Goal: Entertainment & Leisure: Browse casually

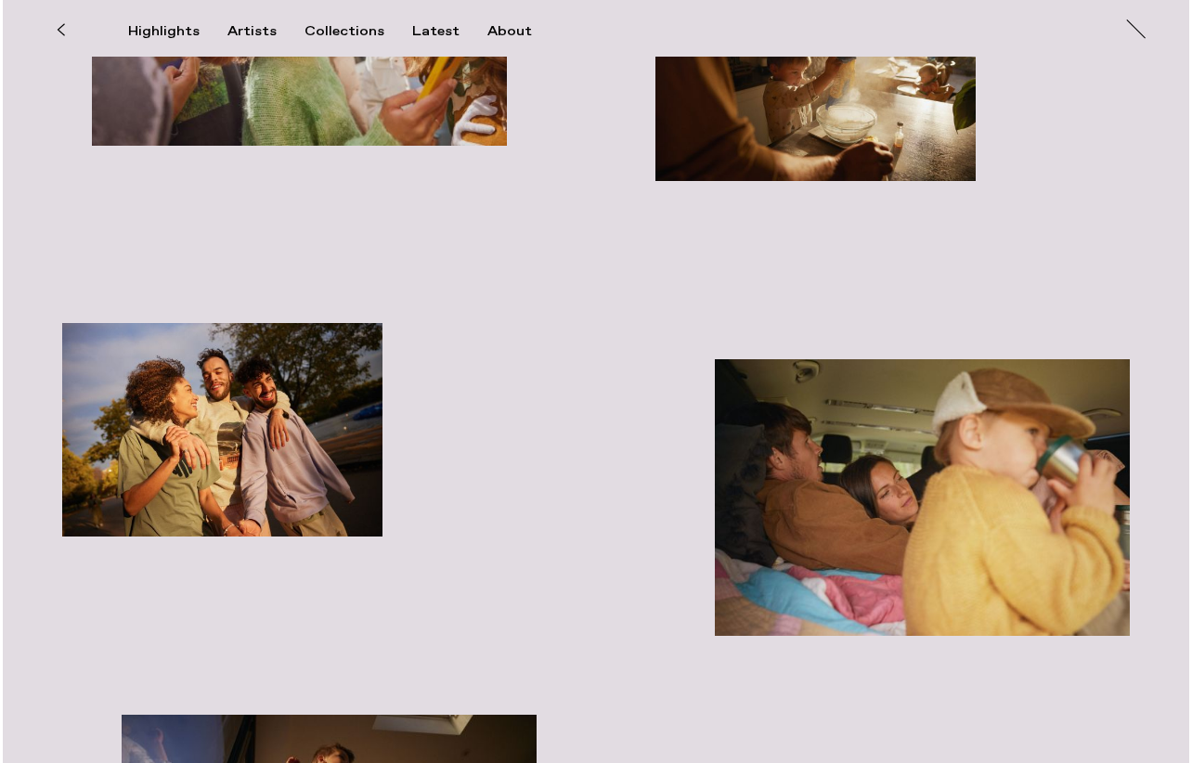
scroll to position [3680, 0]
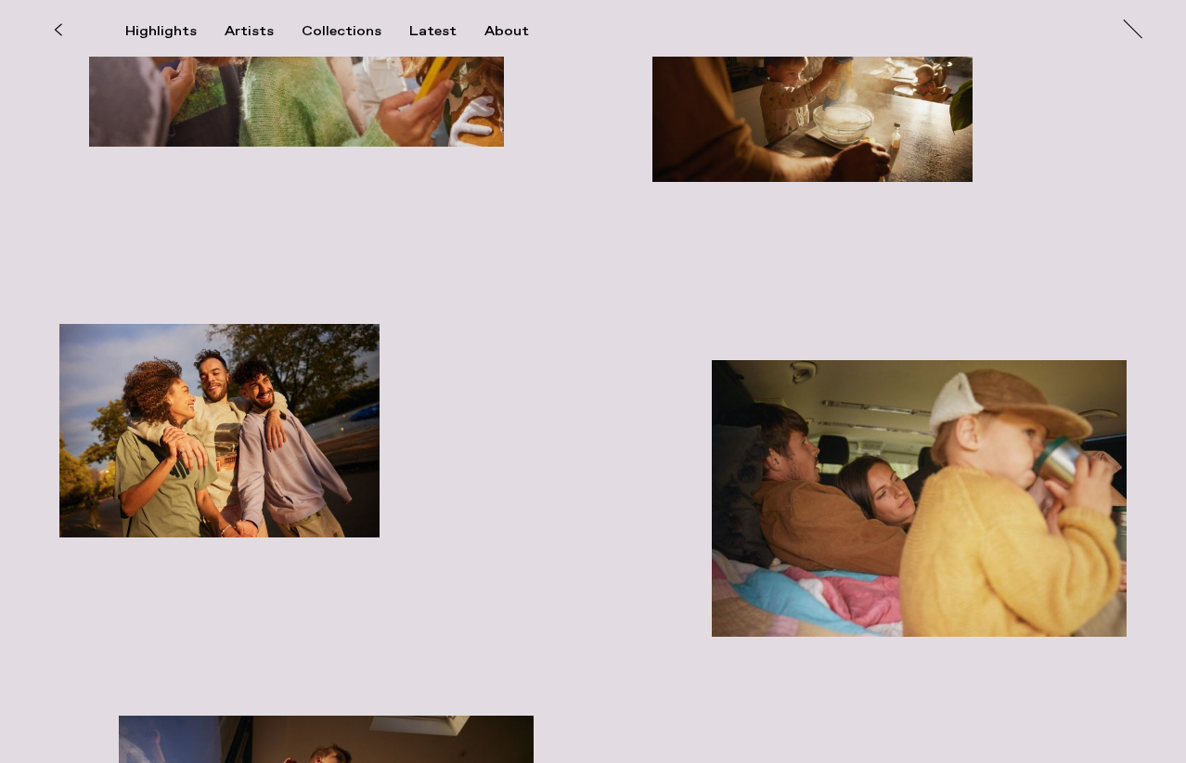
click at [189, 389] on img "button" at bounding box center [219, 430] width 320 height 213
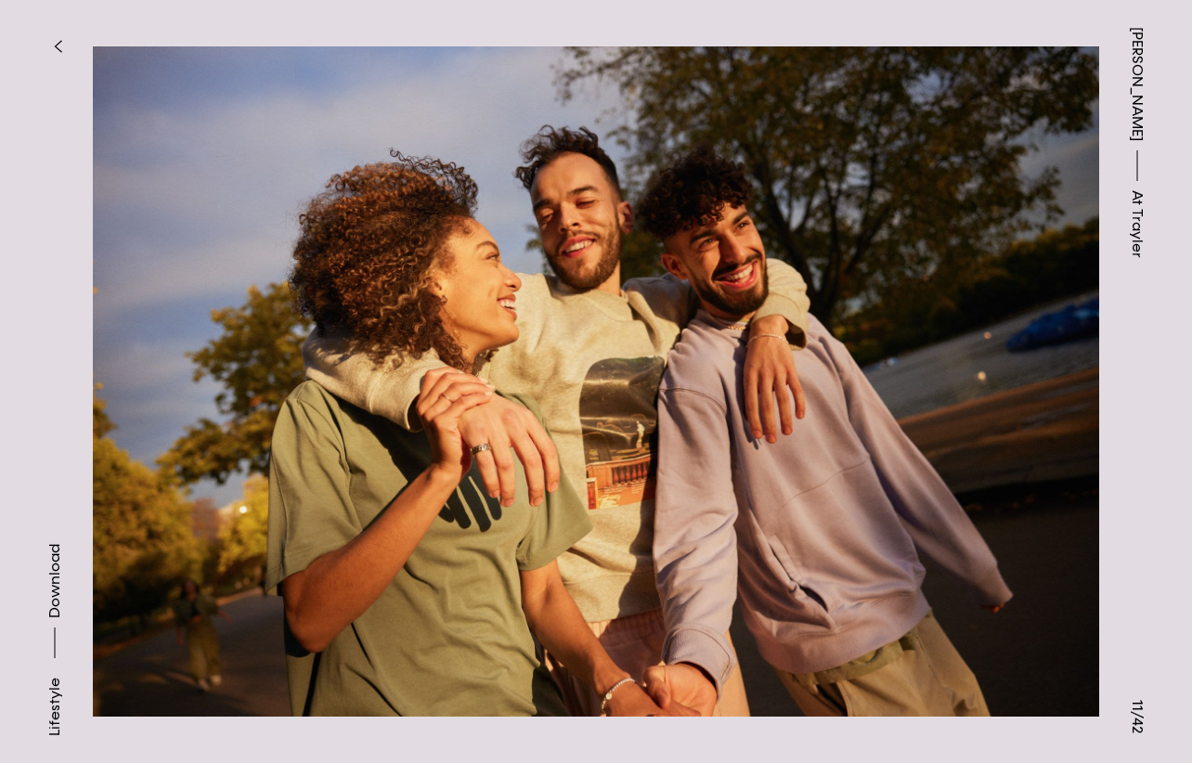
click at [1093, 461] on div "[PERSON_NAME] At [PERSON_NAME]" at bounding box center [1137, 381] width 110 height 763
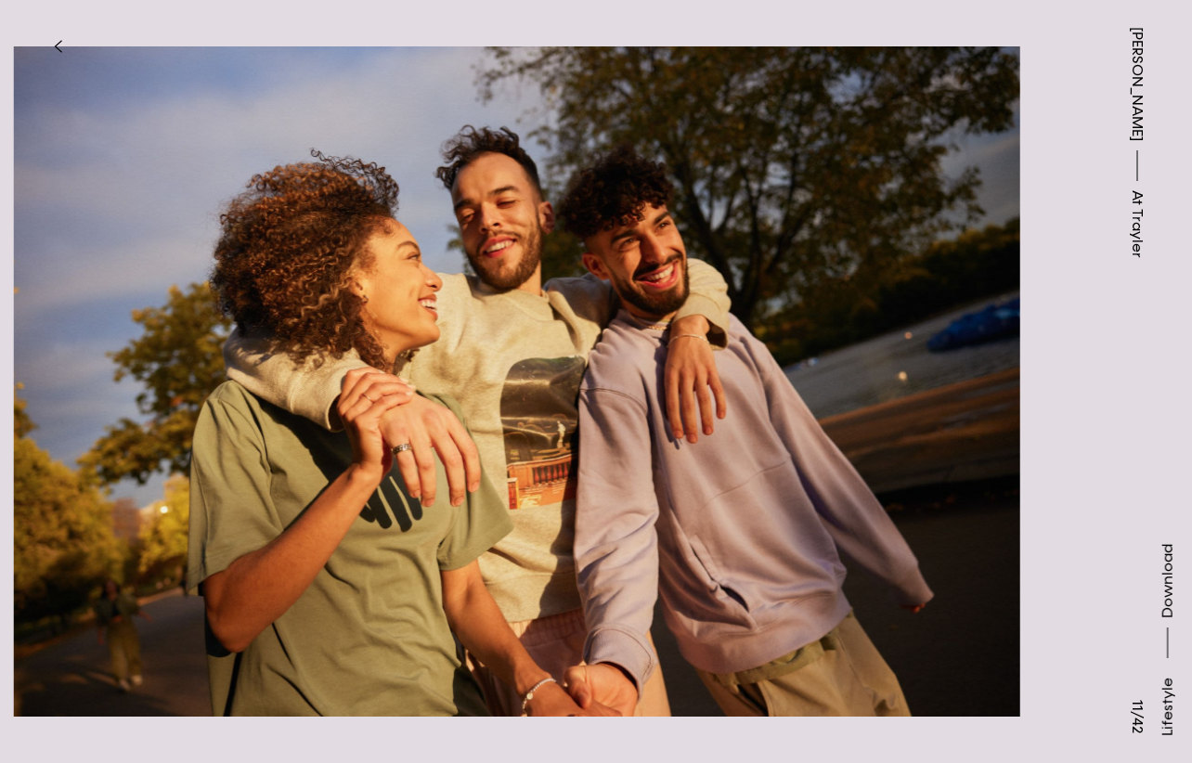
drag, startPoint x: 940, startPoint y: 452, endPoint x: 755, endPoint y: 456, distance: 184.7
click at [755, 456] on img at bounding box center [517, 381] width 1006 height 709
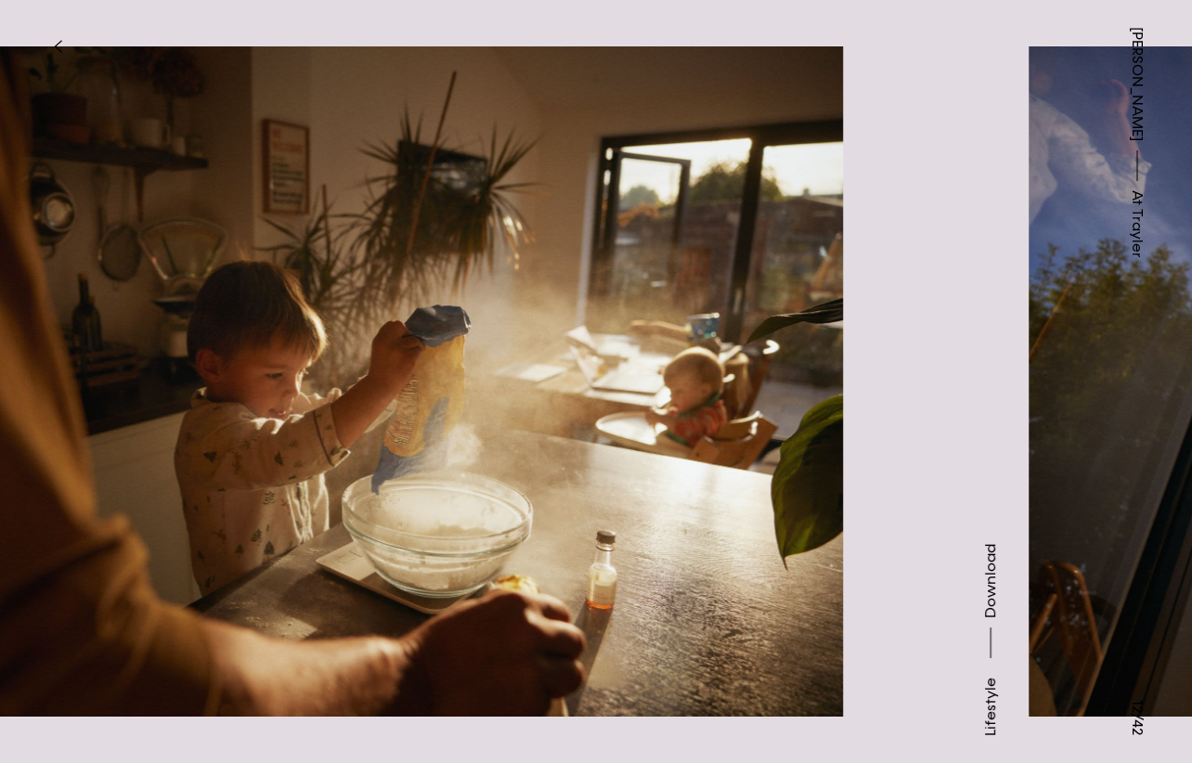
drag, startPoint x: 937, startPoint y: 465, endPoint x: 270, endPoint y: 465, distance: 667.2
click at [270, 465] on img at bounding box center [340, 381] width 1006 height 709
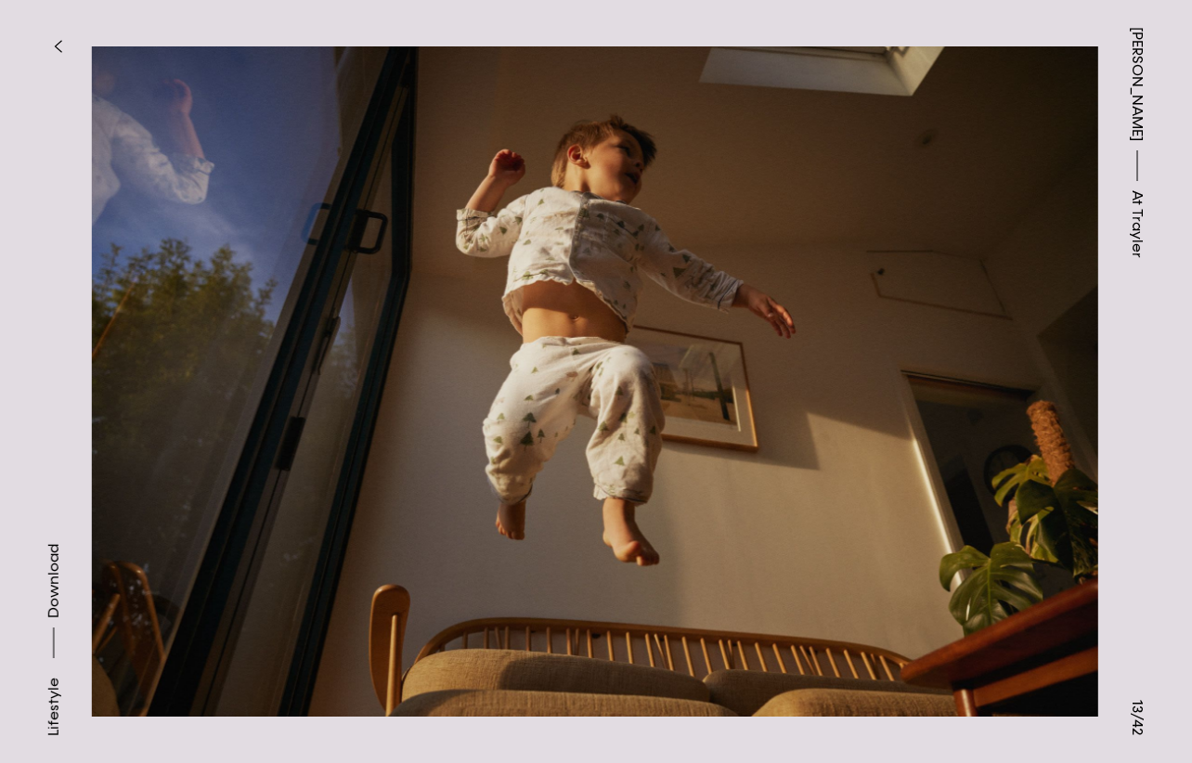
drag, startPoint x: 724, startPoint y: 487, endPoint x: 137, endPoint y: 511, distance: 587.0
click at [159, 511] on img at bounding box center [595, 381] width 1006 height 709
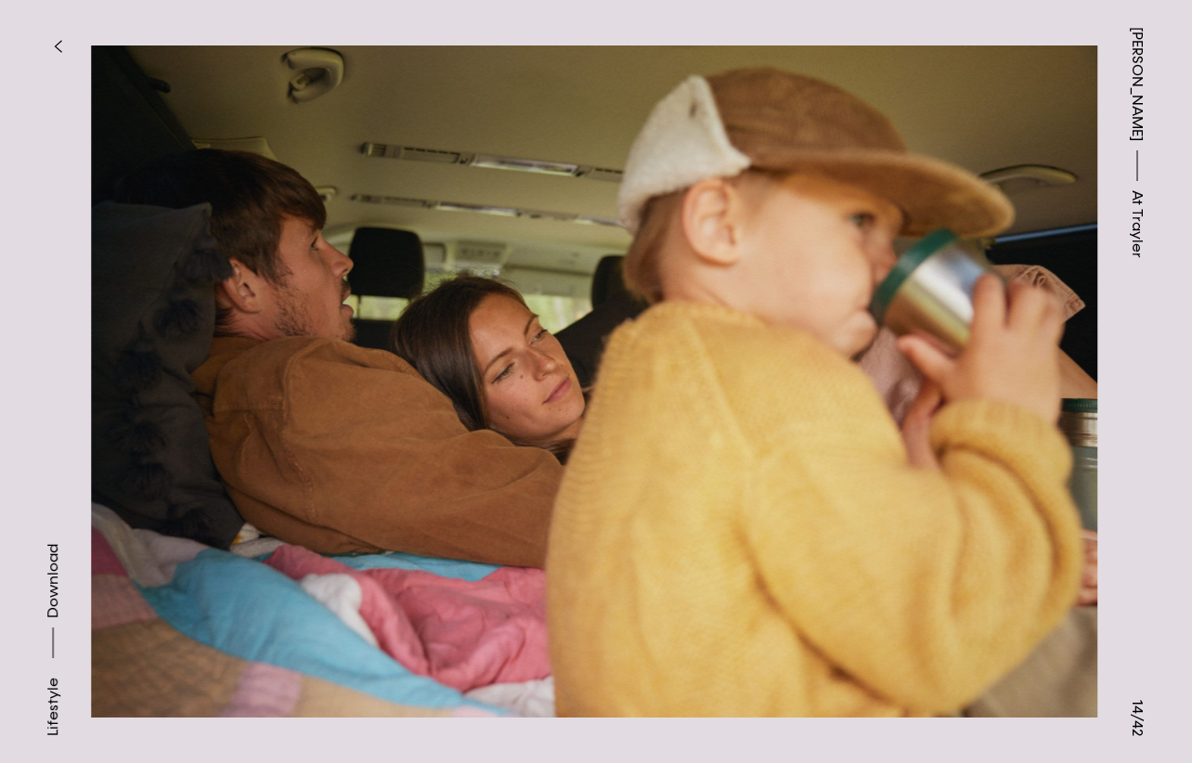
drag, startPoint x: 722, startPoint y: 513, endPoint x: 292, endPoint y: 488, distance: 430.4
click at [292, 488] on img at bounding box center [594, 381] width 1006 height 709
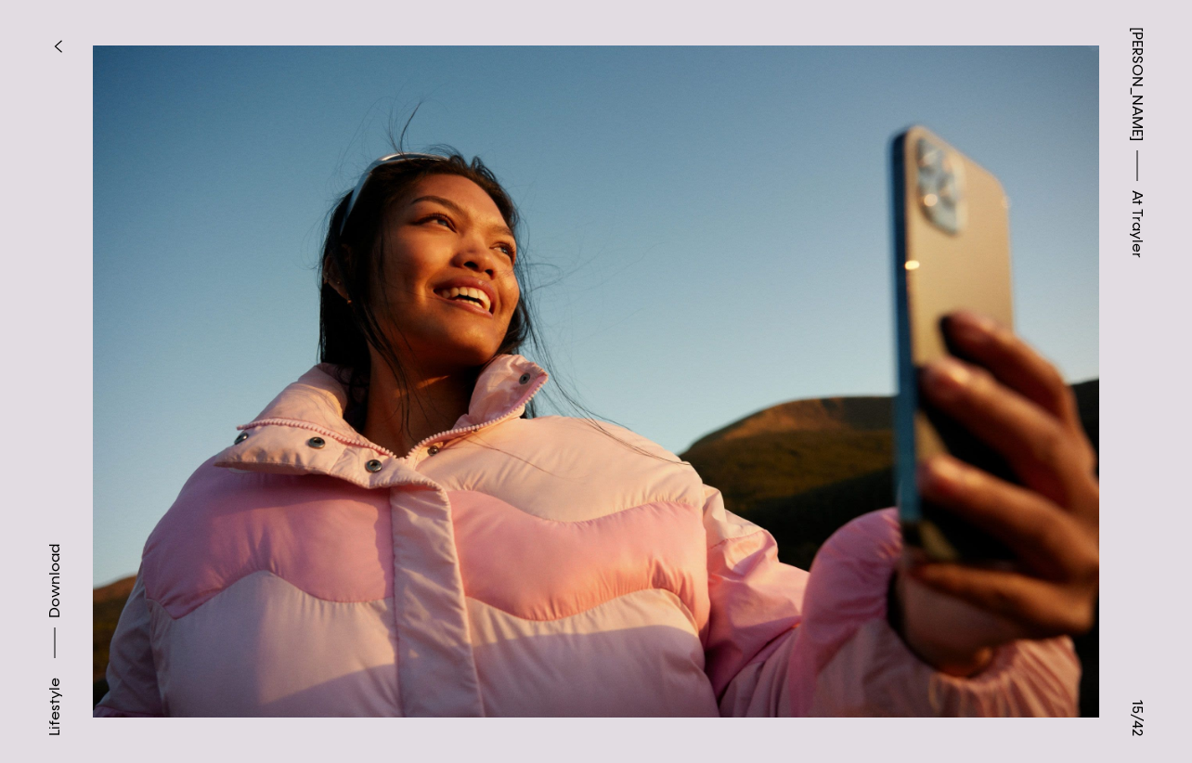
drag, startPoint x: 824, startPoint y: 502, endPoint x: 350, endPoint y: 498, distance: 474.2
click at [354, 498] on img at bounding box center [596, 381] width 1006 height 709
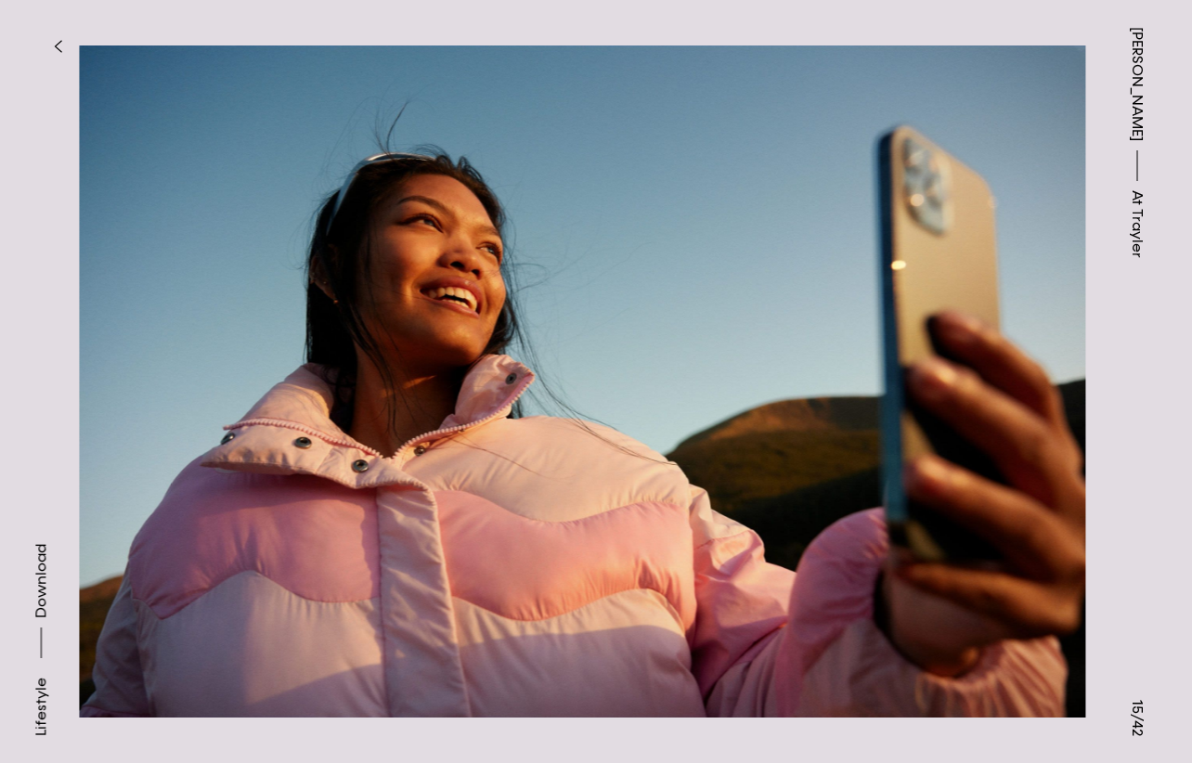
drag, startPoint x: 920, startPoint y: 465, endPoint x: 341, endPoint y: 465, distance: 579.1
click at [342, 465] on img at bounding box center [582, 381] width 1006 height 709
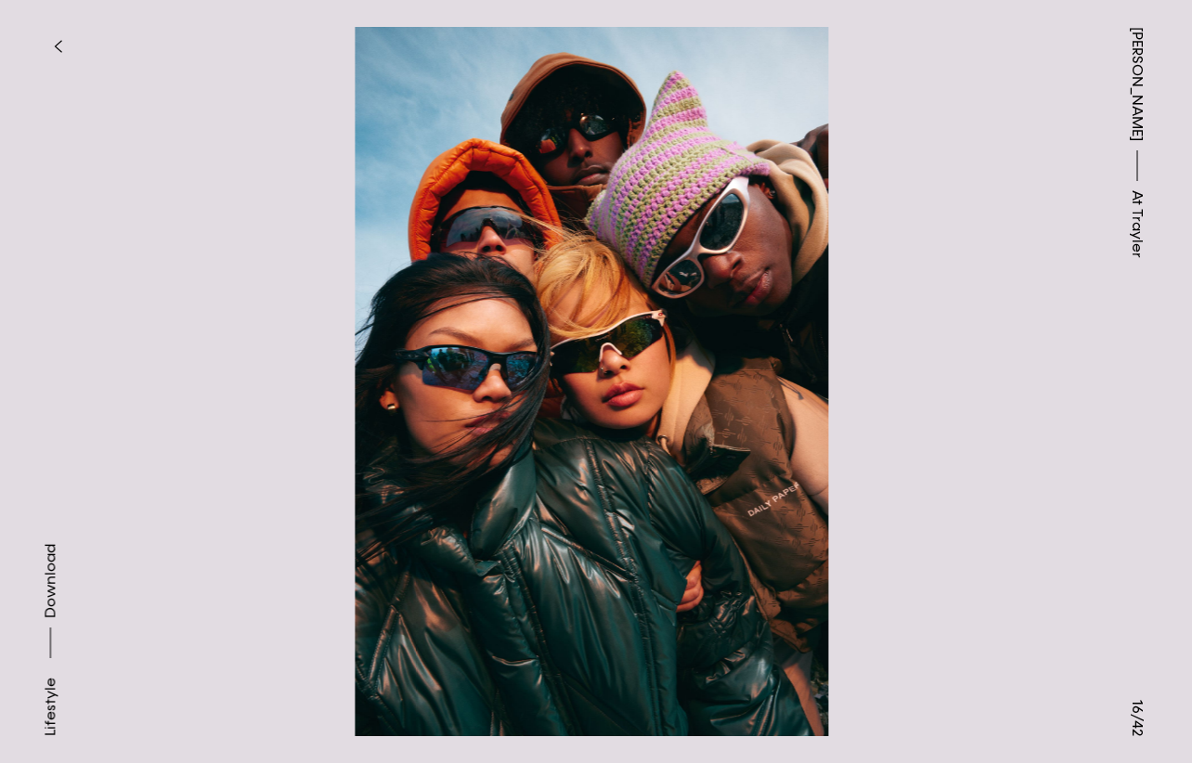
drag, startPoint x: 867, startPoint y: 528, endPoint x: 263, endPoint y: 532, distance: 604.1
click at [263, 532] on img at bounding box center [591, 381] width 1006 height 709
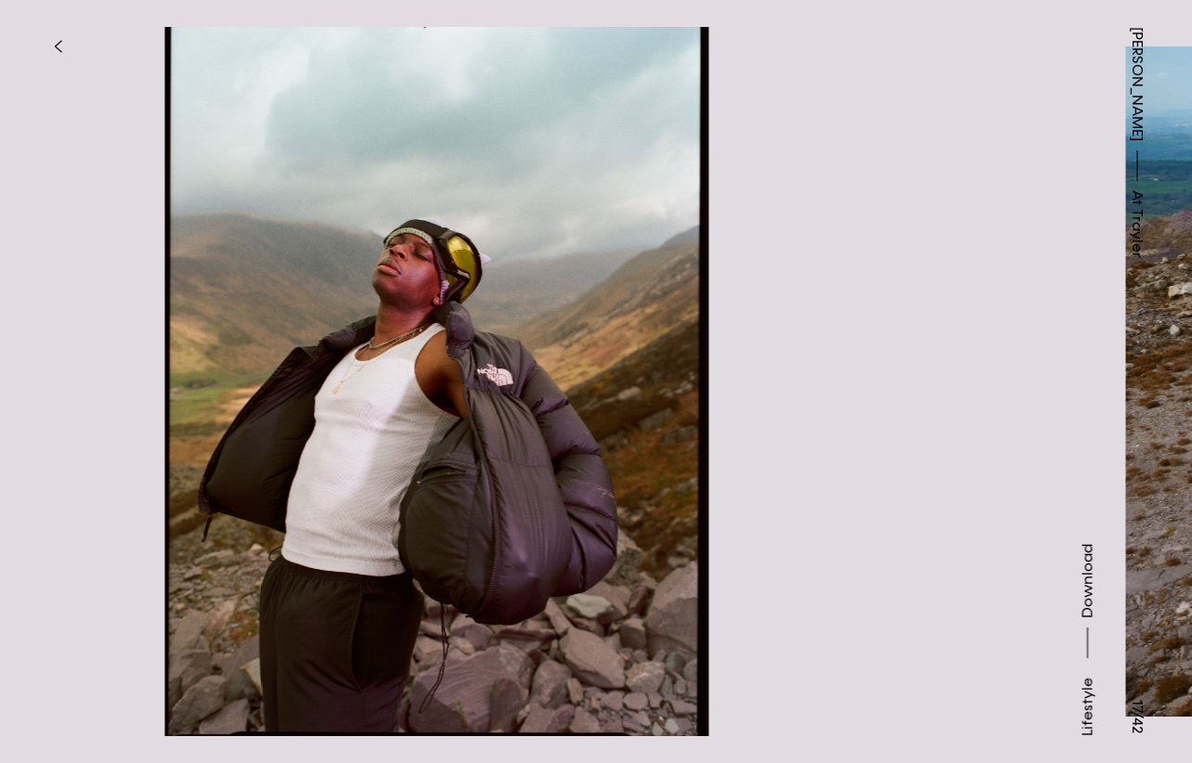
drag, startPoint x: 790, startPoint y: 541, endPoint x: 366, endPoint y: 532, distance: 424.2
click at [366, 532] on img at bounding box center [437, 381] width 1006 height 709
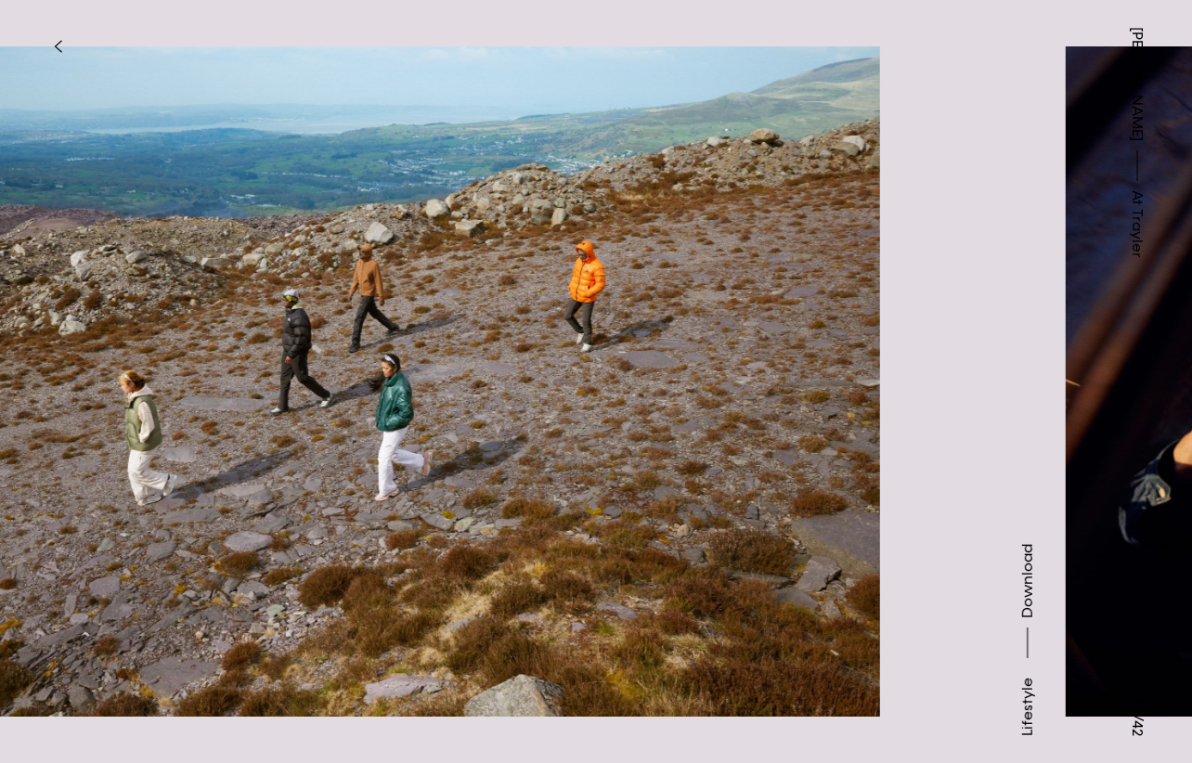
drag, startPoint x: 857, startPoint y: 549, endPoint x: 174, endPoint y: 617, distance: 685.4
click at [261, 598] on img at bounding box center [377, 381] width 1006 height 709
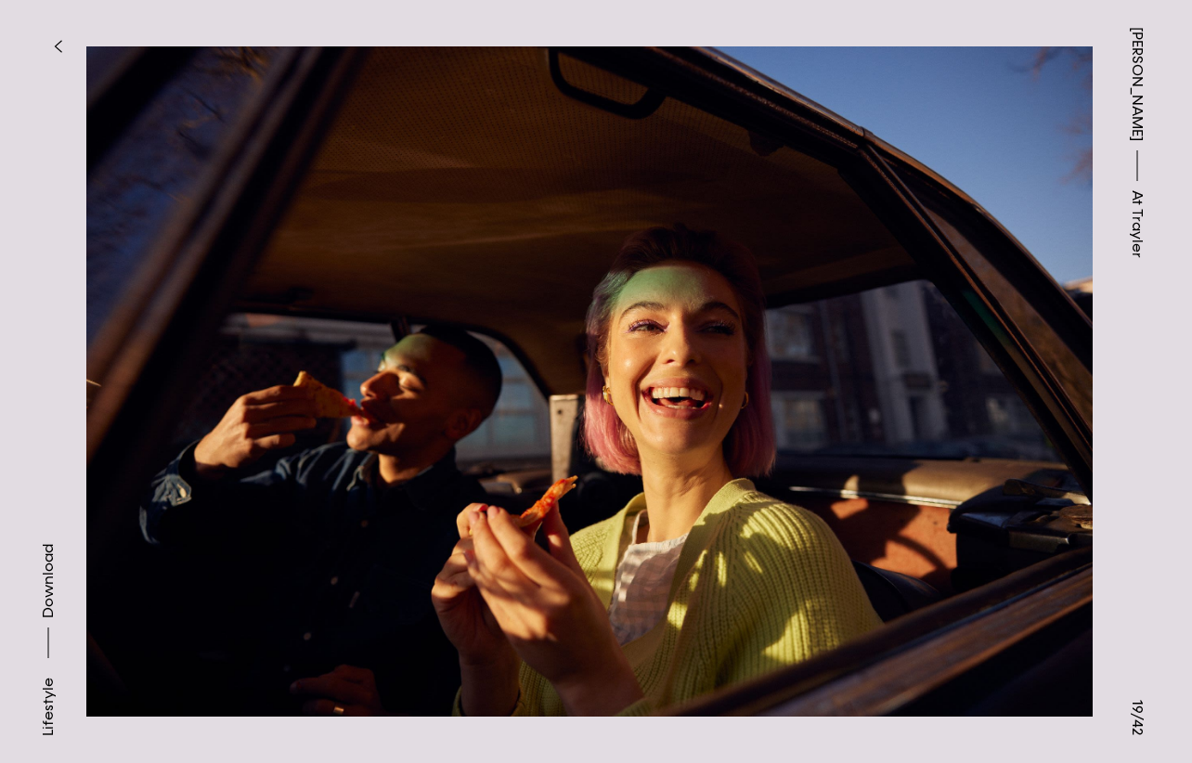
drag, startPoint x: 876, startPoint y: 585, endPoint x: 462, endPoint y: 565, distance: 414.3
click at [462, 565] on img at bounding box center [589, 381] width 1006 height 709
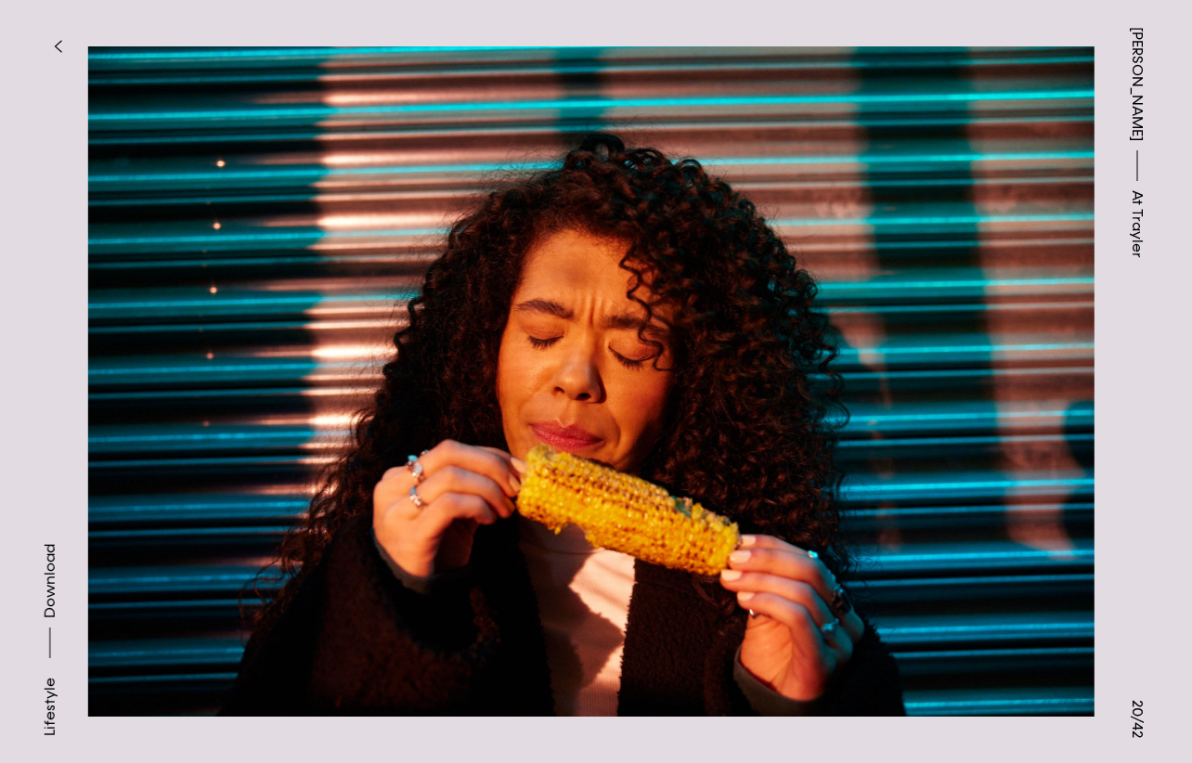
drag, startPoint x: 875, startPoint y: 569, endPoint x: 463, endPoint y: 569, distance: 412.0
click at [495, 569] on img at bounding box center [591, 381] width 1006 height 709
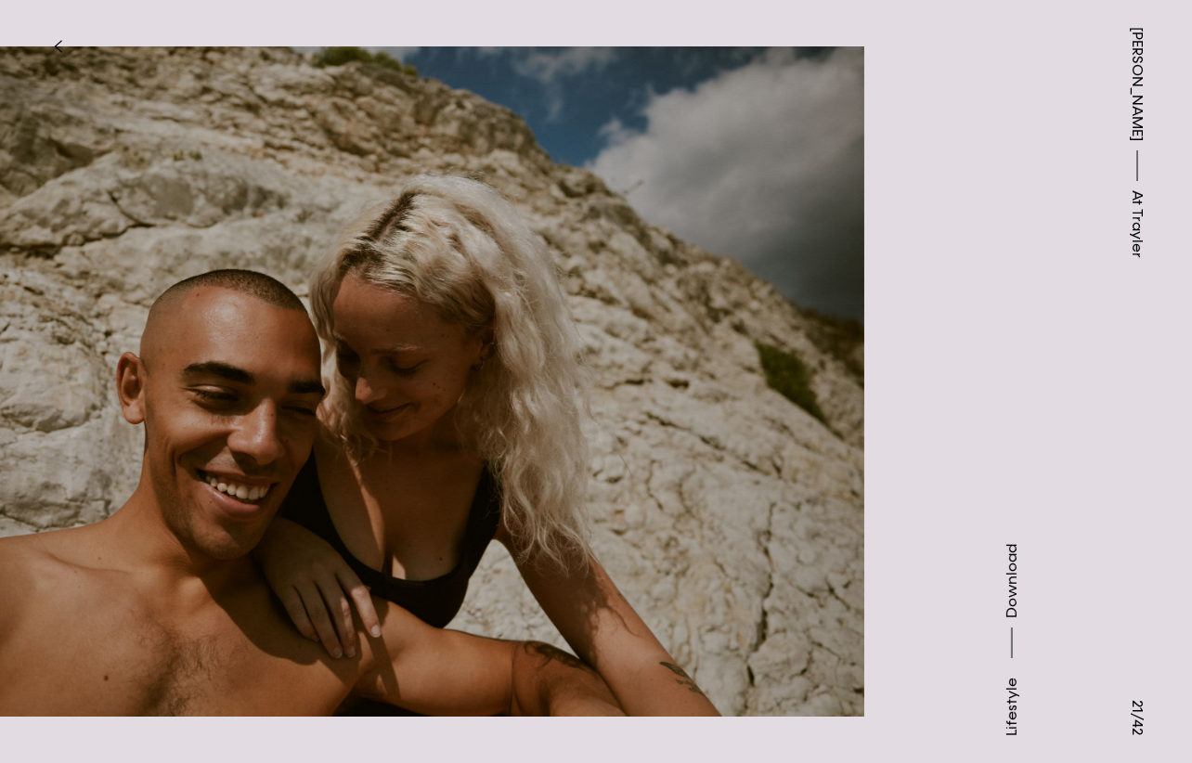
drag, startPoint x: 960, startPoint y: 549, endPoint x: 442, endPoint y: 545, distance: 517.8
click at [442, 545] on img at bounding box center [361, 381] width 1006 height 709
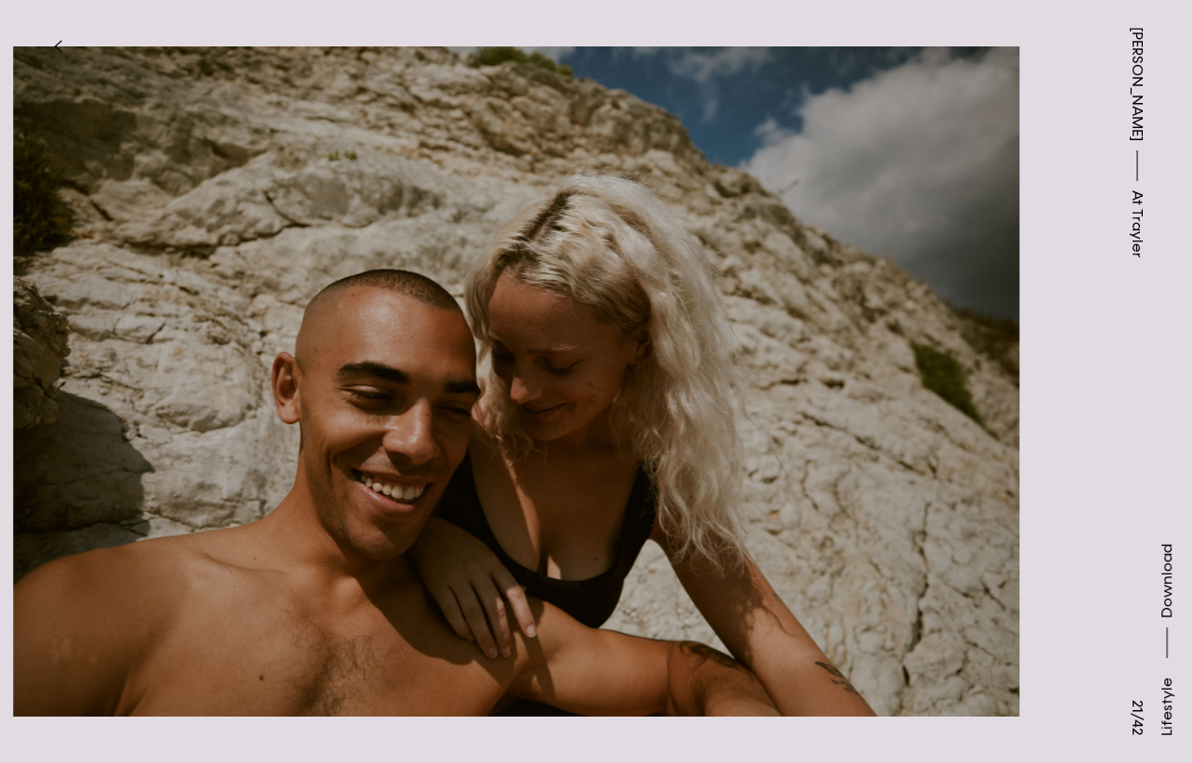
drag, startPoint x: 913, startPoint y: 490, endPoint x: 282, endPoint y: 490, distance: 631.0
click at [292, 490] on img at bounding box center [516, 381] width 1006 height 709
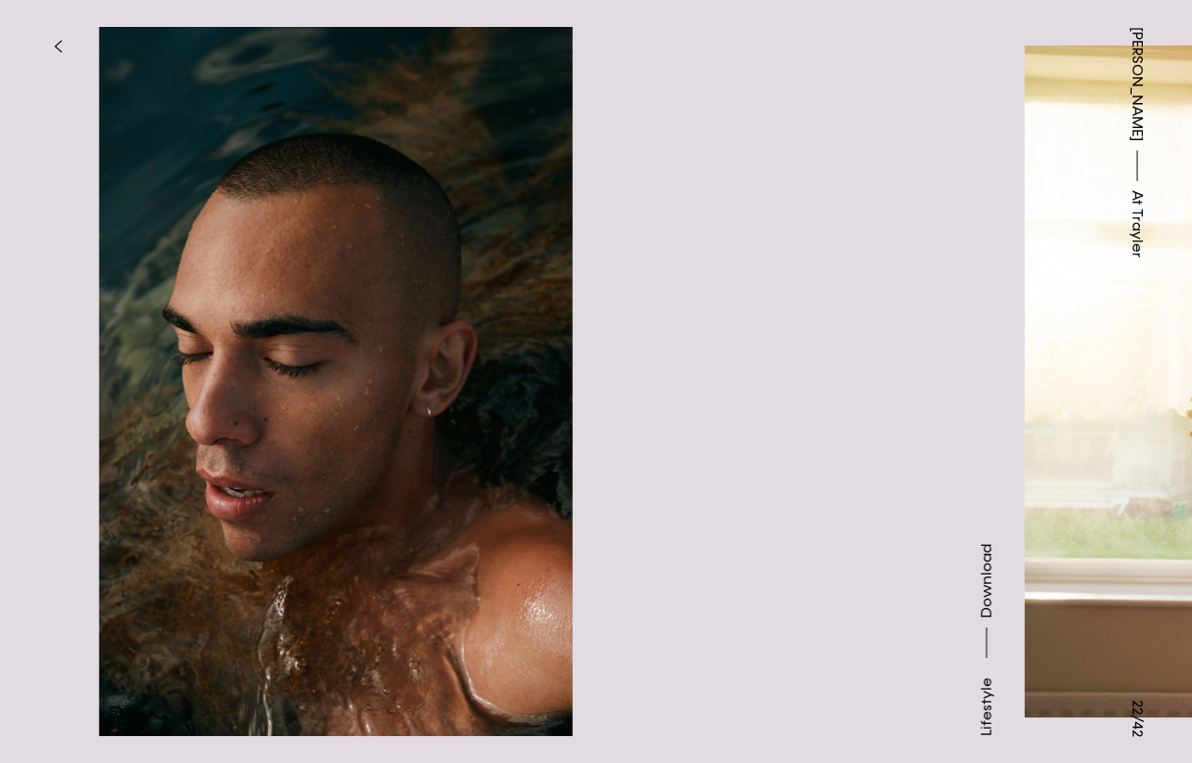
drag, startPoint x: 715, startPoint y: 477, endPoint x: 148, endPoint y: 477, distance: 567.9
click at [158, 477] on img at bounding box center [336, 381] width 1006 height 709
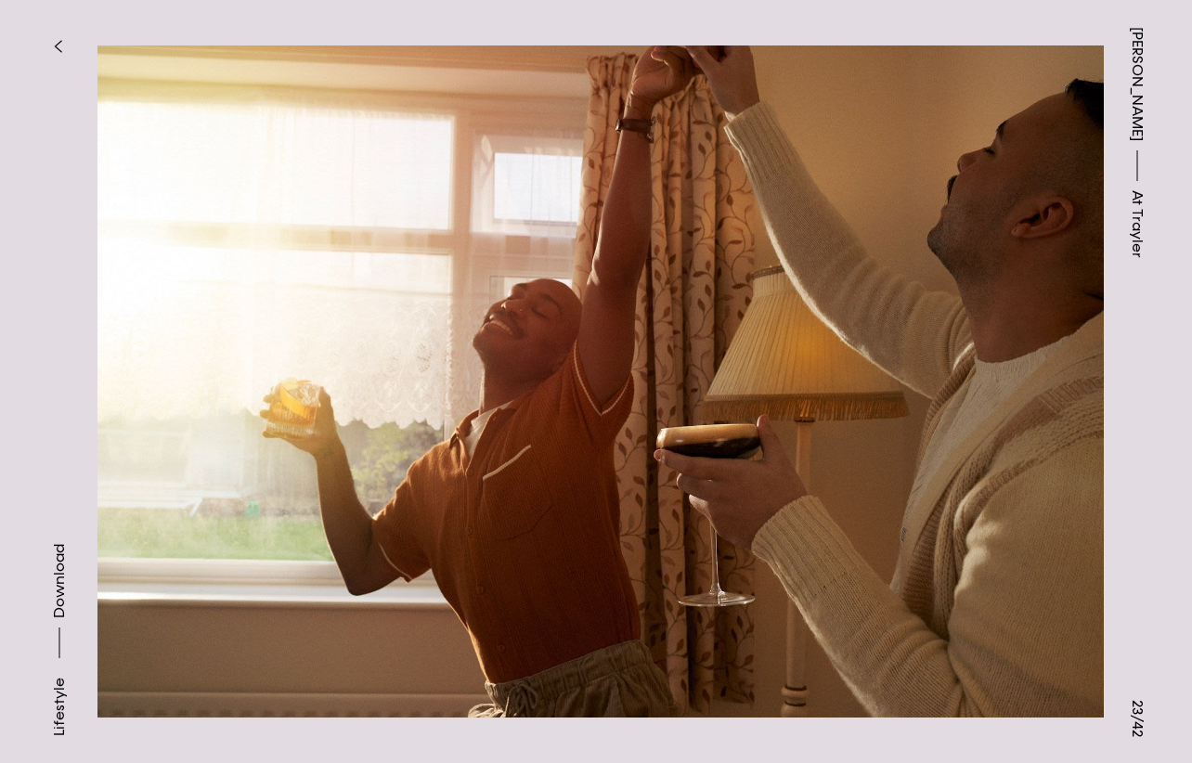
drag, startPoint x: 471, startPoint y: 472, endPoint x: 120, endPoint y: 472, distance: 351.7
click at [120, 472] on img at bounding box center [600, 381] width 1006 height 709
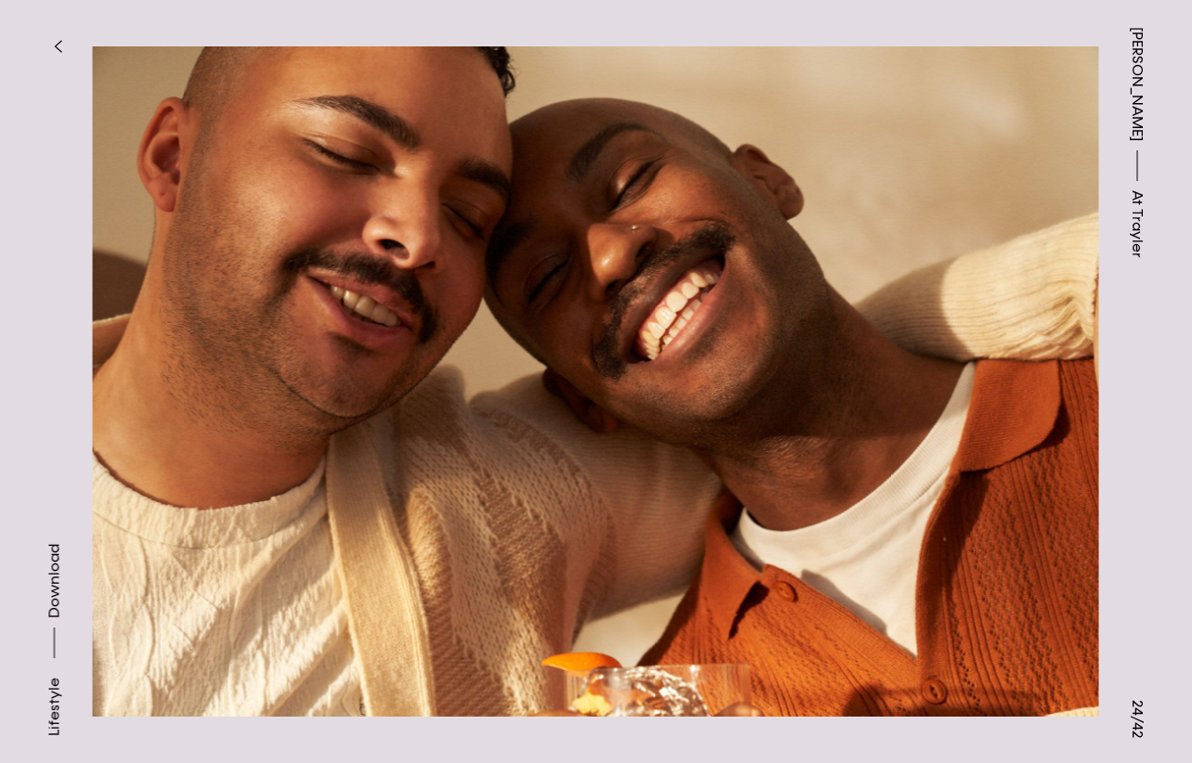
drag, startPoint x: 754, startPoint y: 476, endPoint x: 163, endPoint y: 470, distance: 590.2
click at [163, 470] on img at bounding box center [596, 381] width 1006 height 709
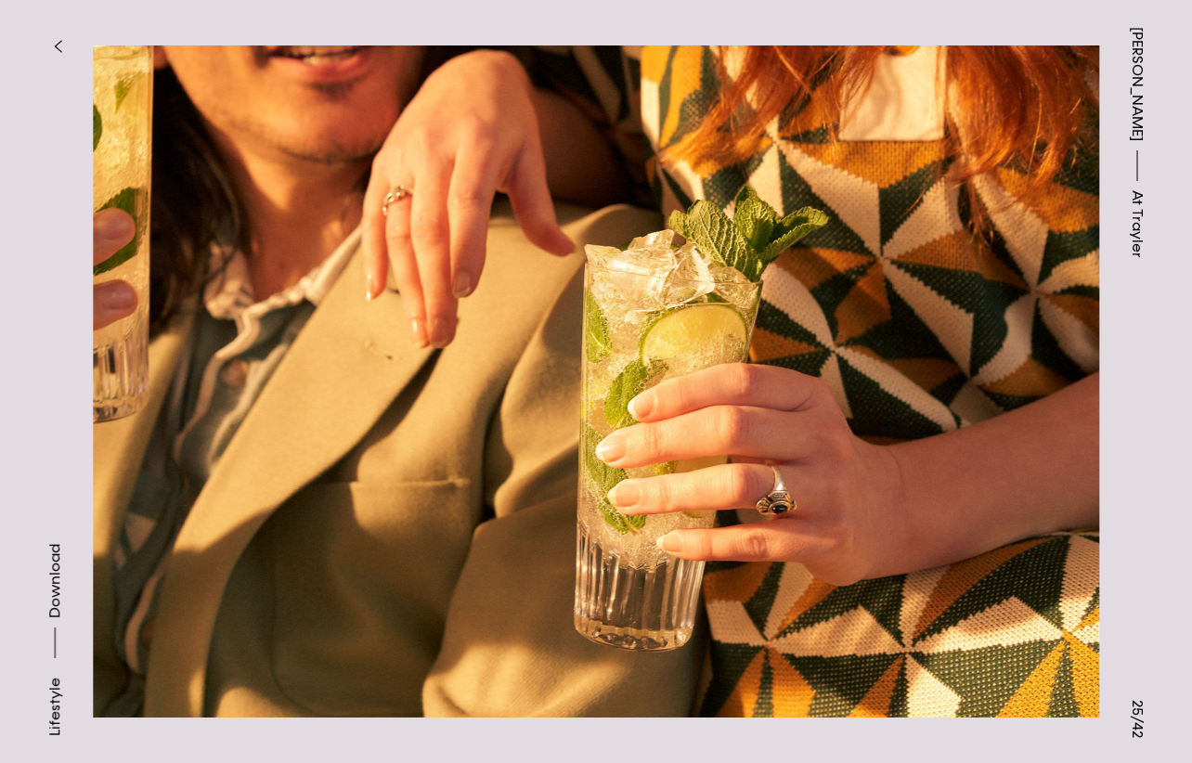
drag, startPoint x: 351, startPoint y: 538, endPoint x: 132, endPoint y: 538, distance: 219.0
click at [136, 538] on img at bounding box center [596, 381] width 1006 height 709
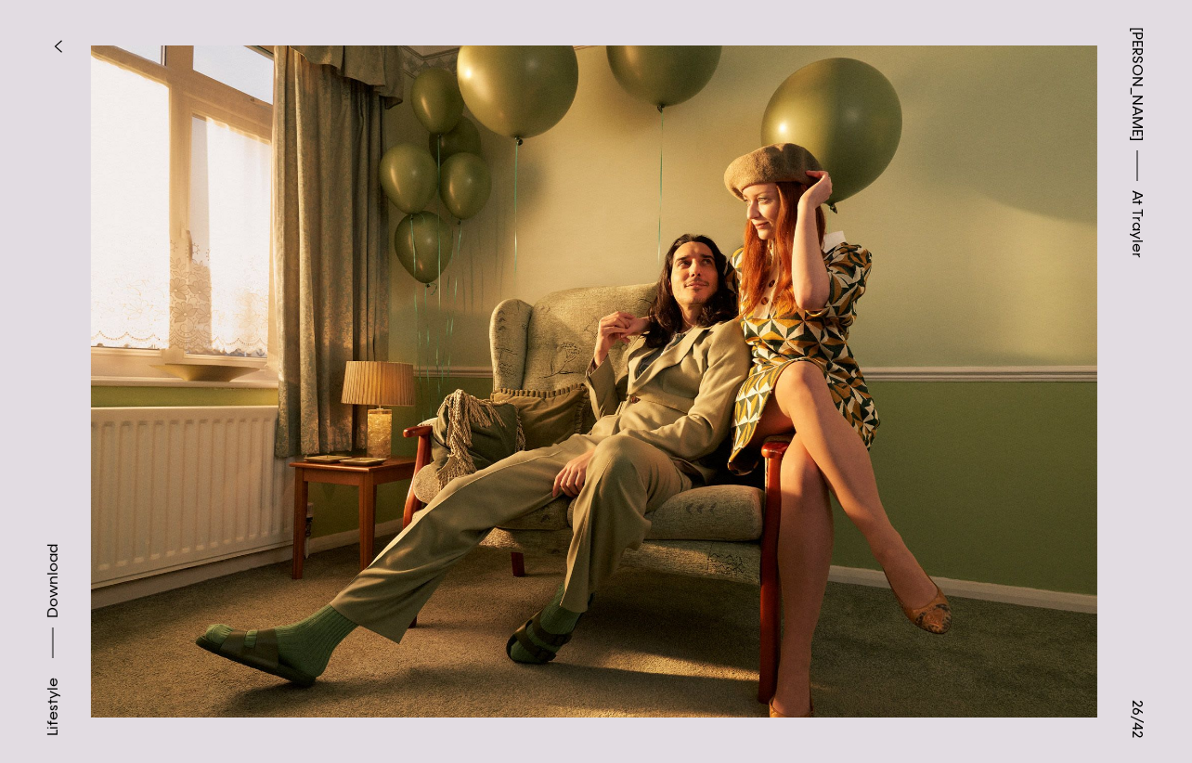
drag, startPoint x: 761, startPoint y: 499, endPoint x: 110, endPoint y: 499, distance: 651.5
click at [110, 499] on img at bounding box center [594, 381] width 1006 height 709
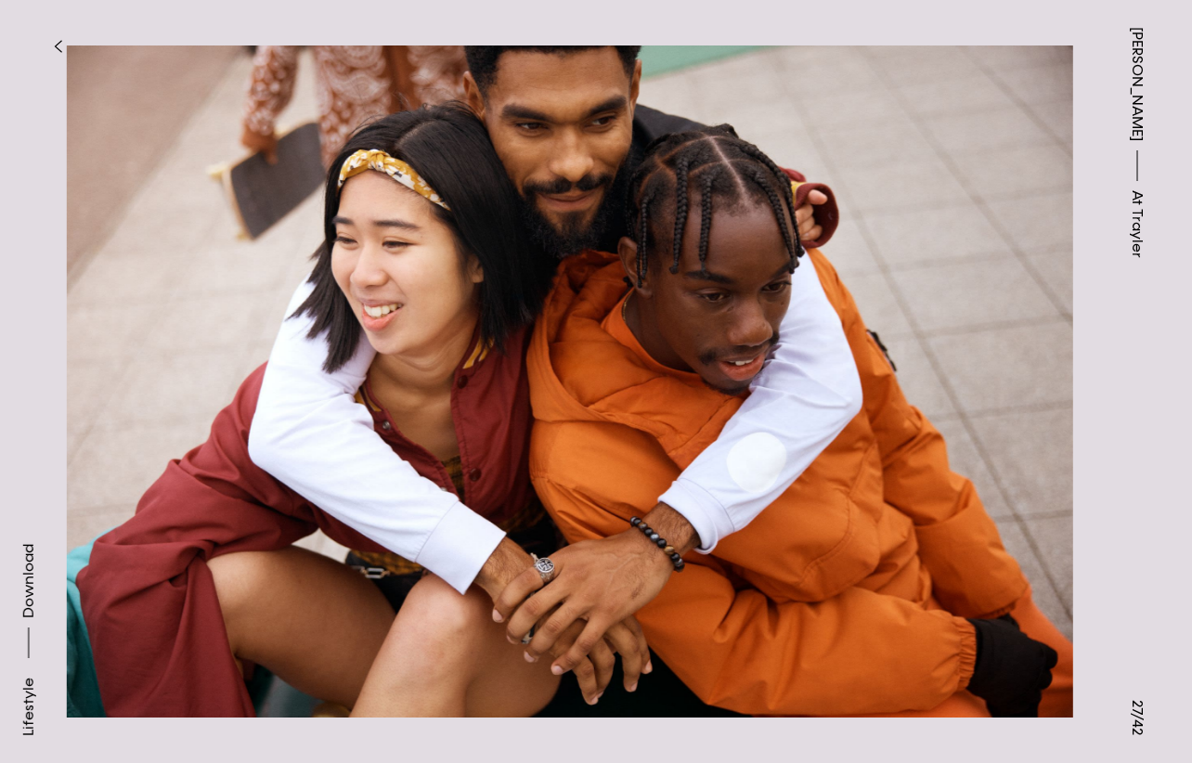
drag, startPoint x: 538, startPoint y: 504, endPoint x: 319, endPoint y: 504, distance: 219.0
click at [319, 504] on img at bounding box center [570, 381] width 1006 height 709
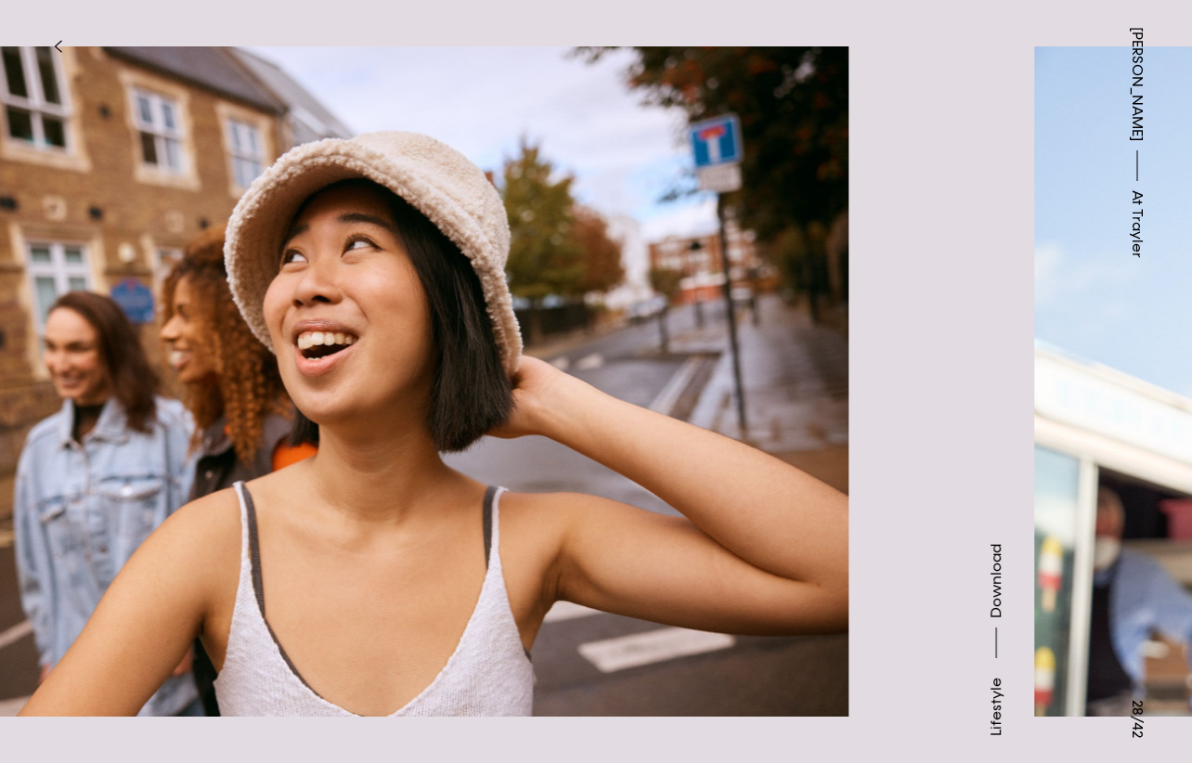
drag, startPoint x: 781, startPoint y: 496, endPoint x: 551, endPoint y: 496, distance: 230.1
click at [551, 496] on img at bounding box center [345, 381] width 1006 height 709
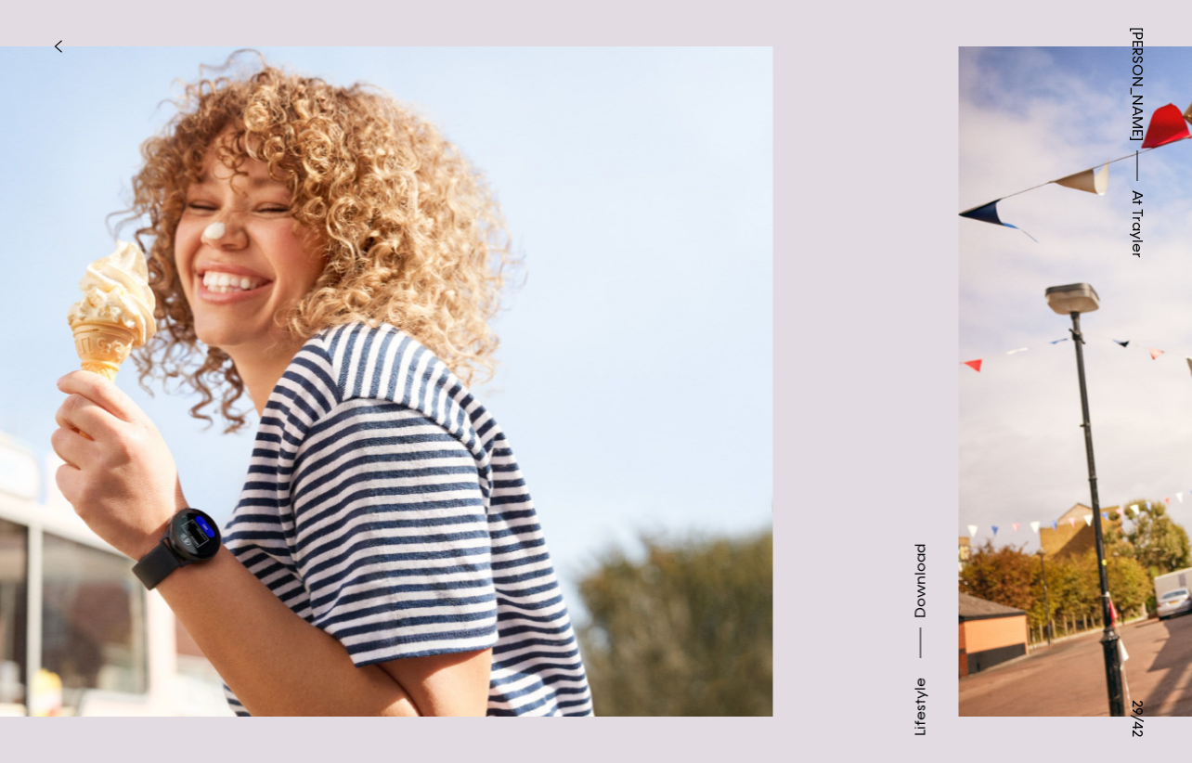
drag, startPoint x: 925, startPoint y: 521, endPoint x: 407, endPoint y: 531, distance: 517.9
click at [407, 531] on img at bounding box center [270, 381] width 1006 height 709
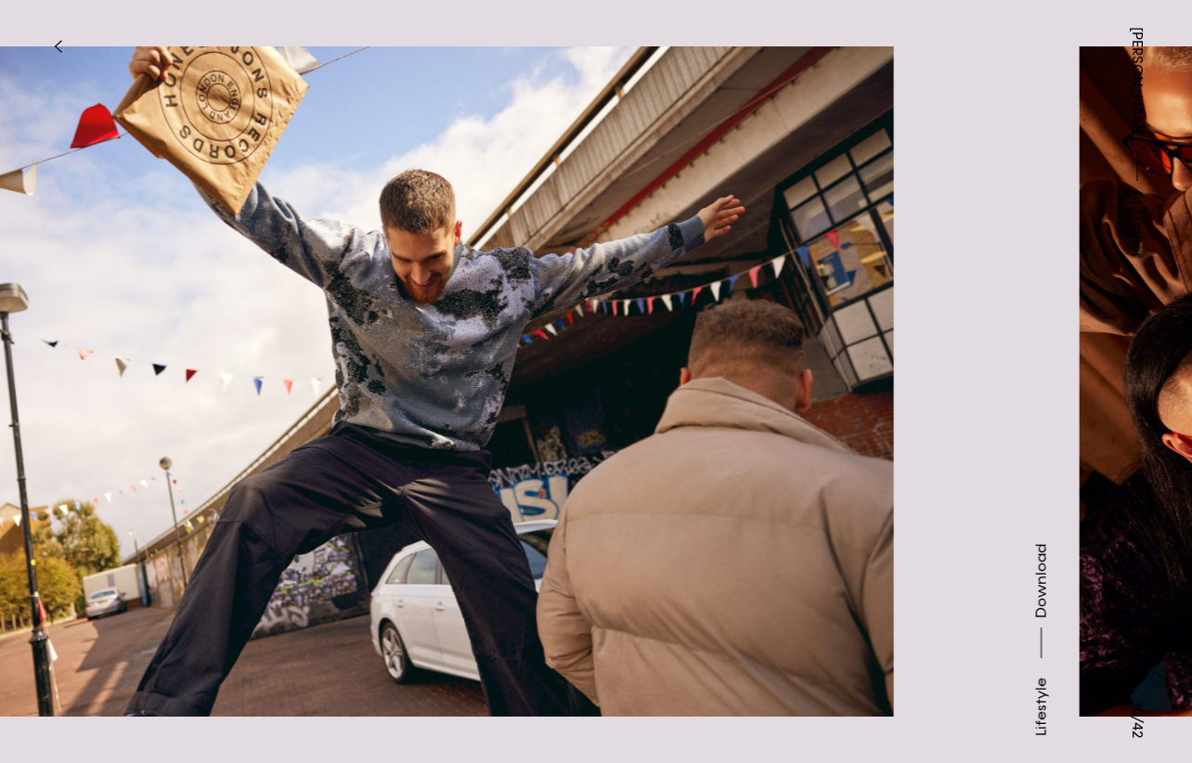
drag, startPoint x: 565, startPoint y: 554, endPoint x: -19, endPoint y: 633, distance: 589.9
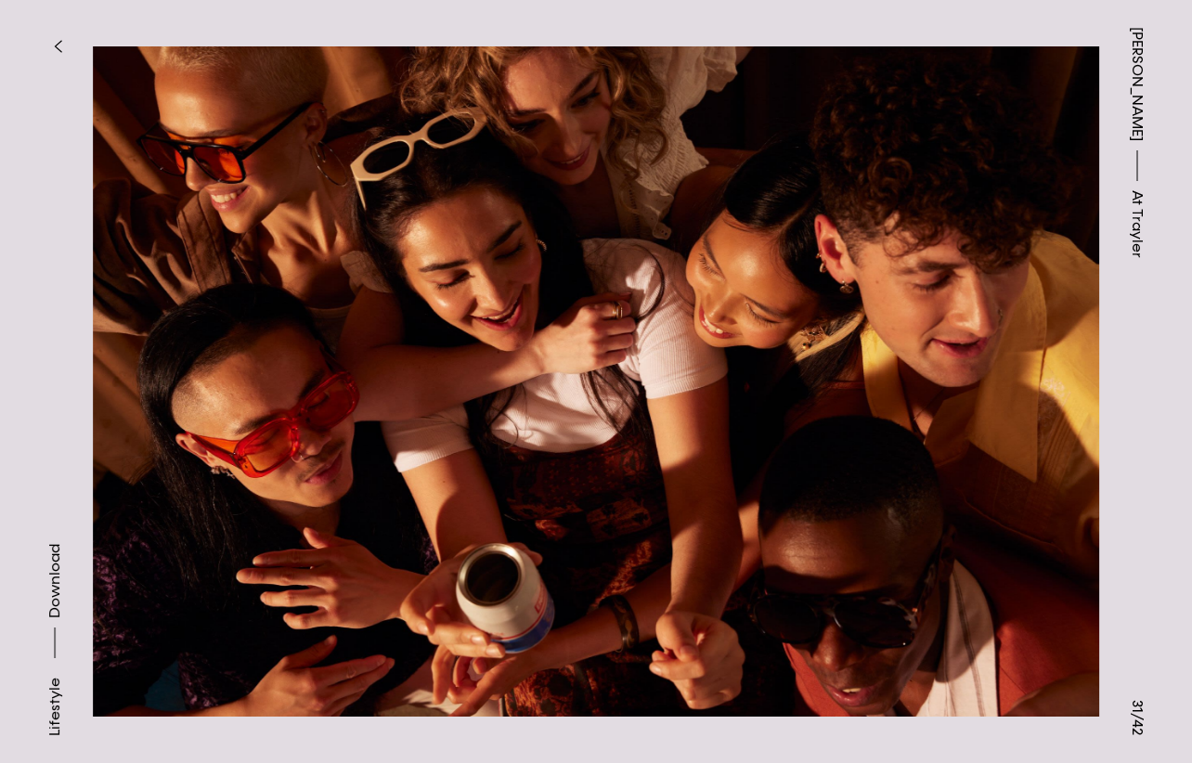
drag, startPoint x: 612, startPoint y: 591, endPoint x: 91, endPoint y: 579, distance: 521.7
click at [530, 591] on img at bounding box center [596, 381] width 1006 height 709
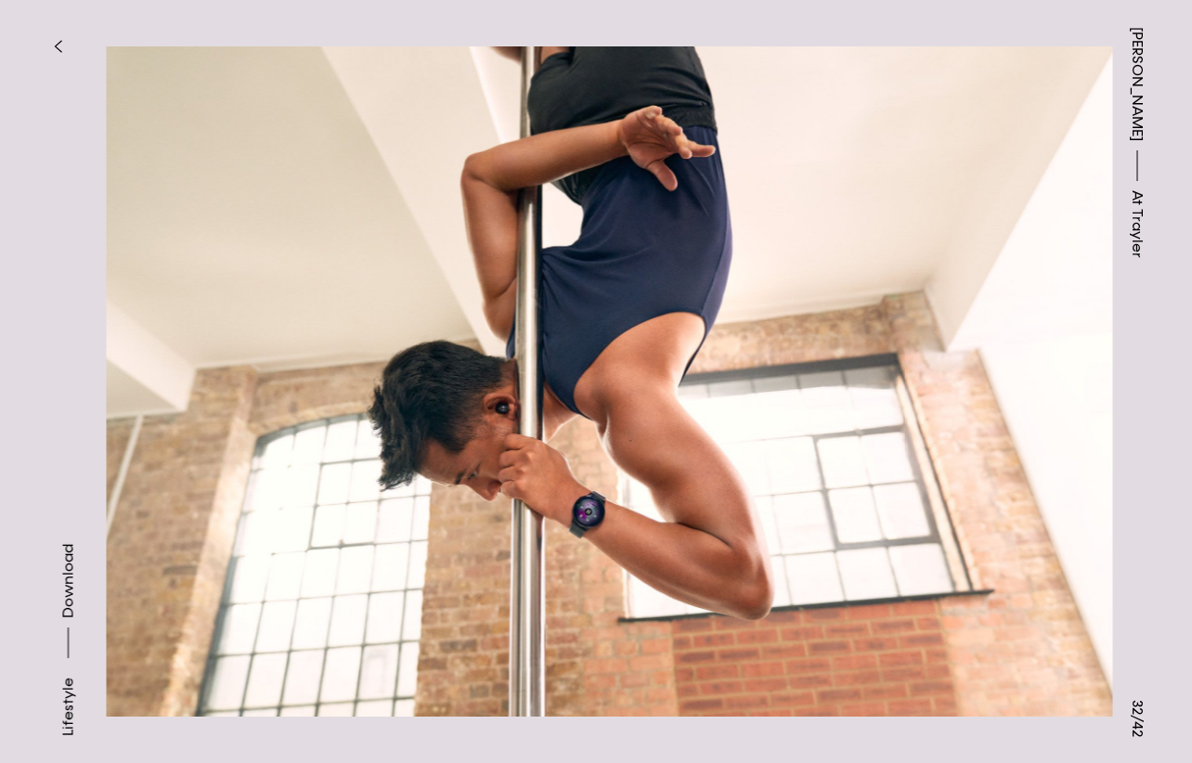
drag, startPoint x: 658, startPoint y: 583, endPoint x: 150, endPoint y: 583, distance: 507.6
click at [152, 583] on img at bounding box center [610, 381] width 1006 height 709
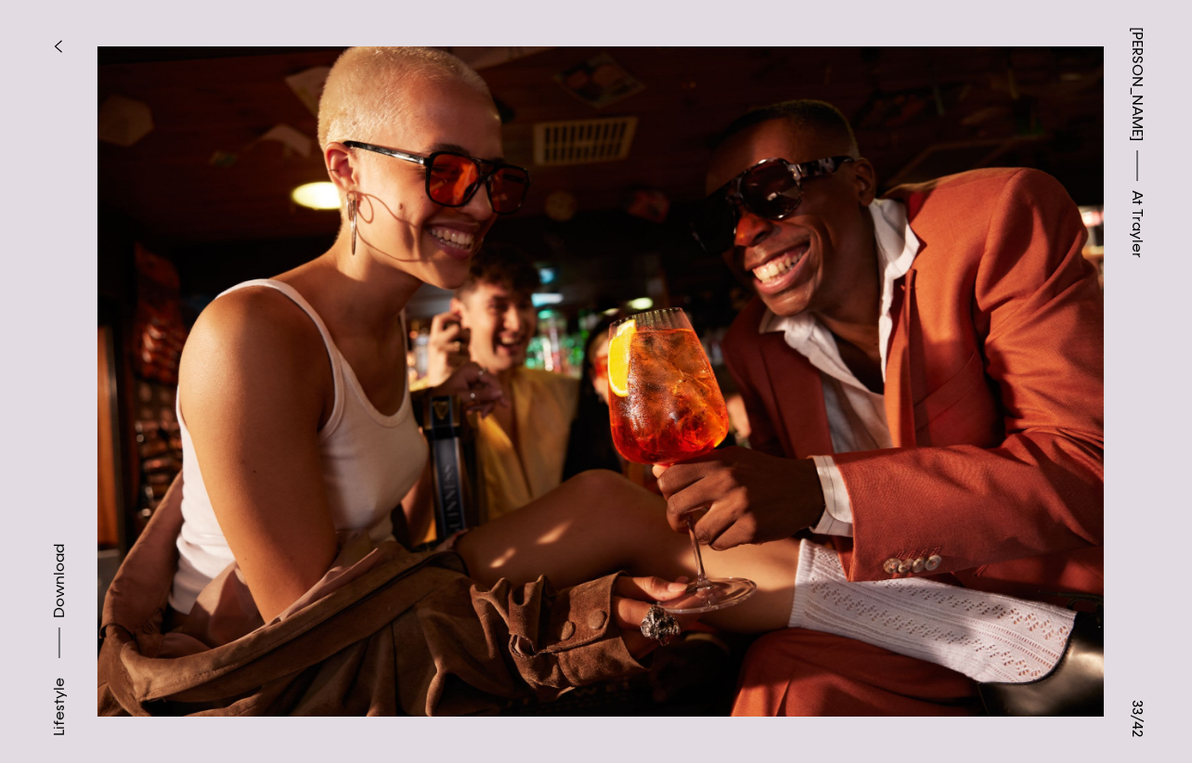
drag, startPoint x: 932, startPoint y: 551, endPoint x: 419, endPoint y: 551, distance: 512.3
click at [433, 551] on img at bounding box center [600, 381] width 1006 height 709
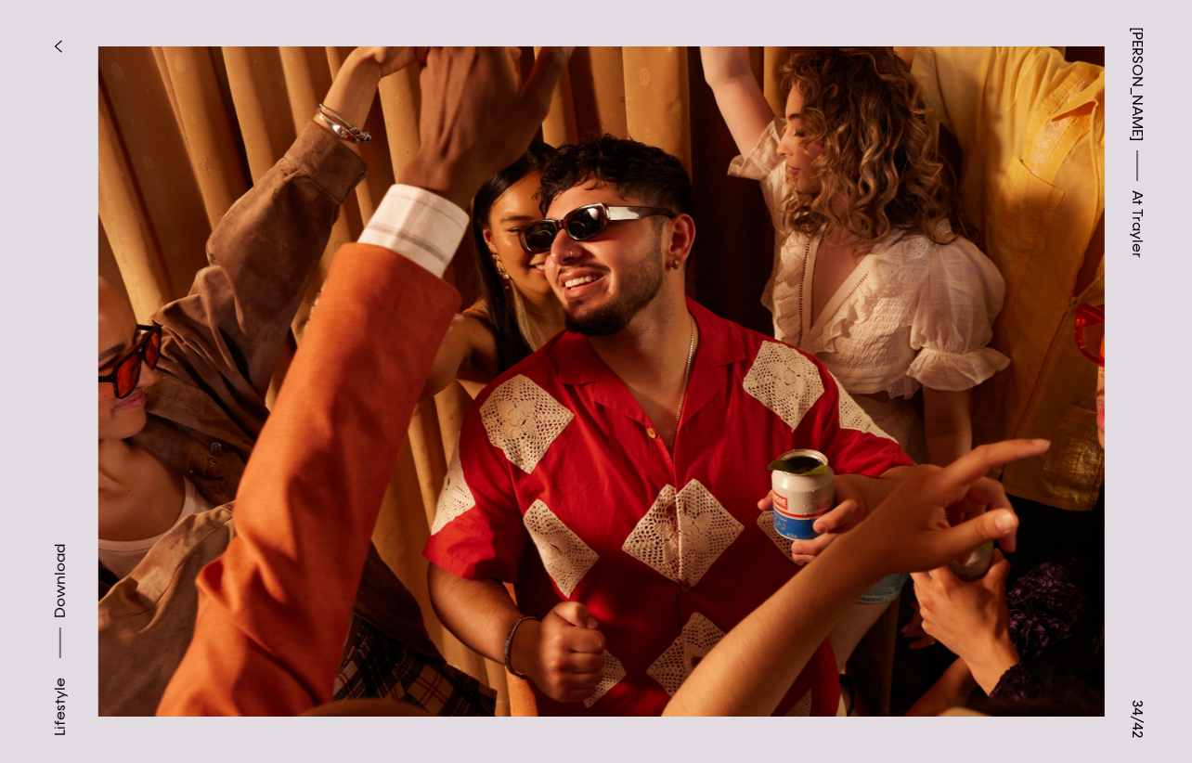
drag, startPoint x: 947, startPoint y: 497, endPoint x: 440, endPoint y: 497, distance: 507.6
click at [440, 497] on img at bounding box center [601, 381] width 1006 height 709
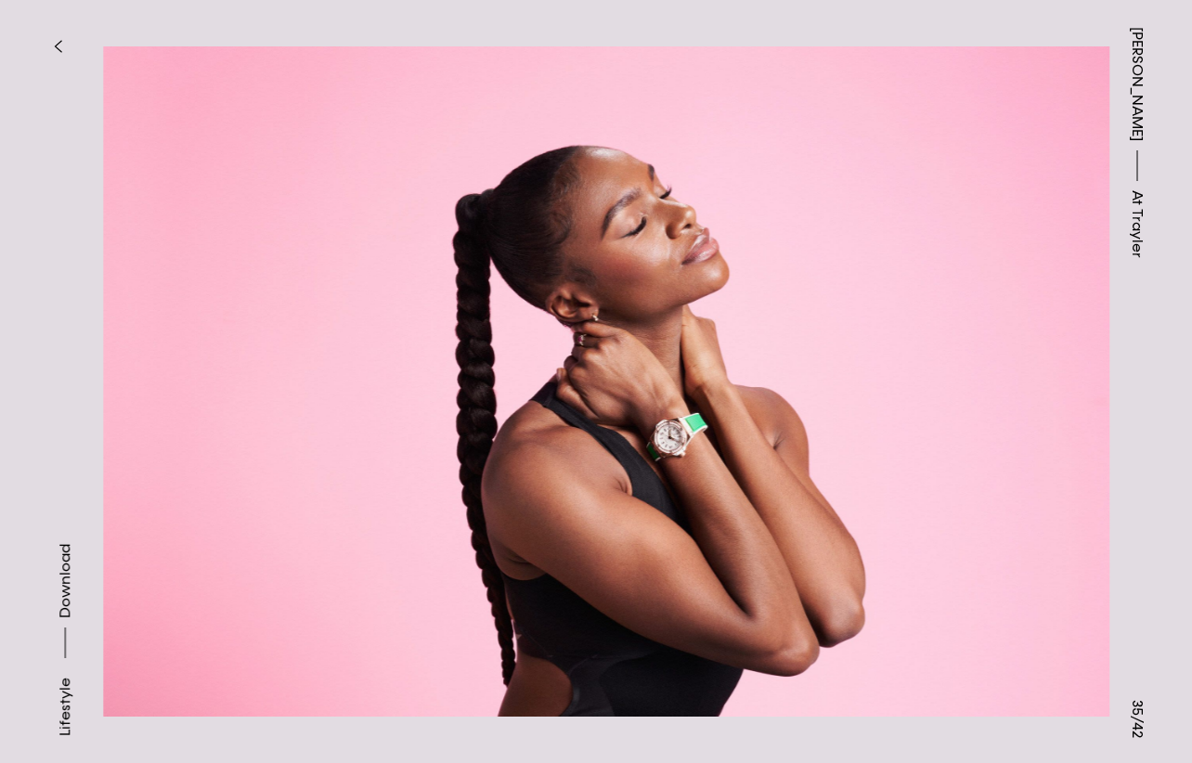
drag, startPoint x: 944, startPoint y: 509, endPoint x: 639, endPoint y: 491, distance: 304.9
click at [640, 491] on img at bounding box center [606, 381] width 1006 height 709
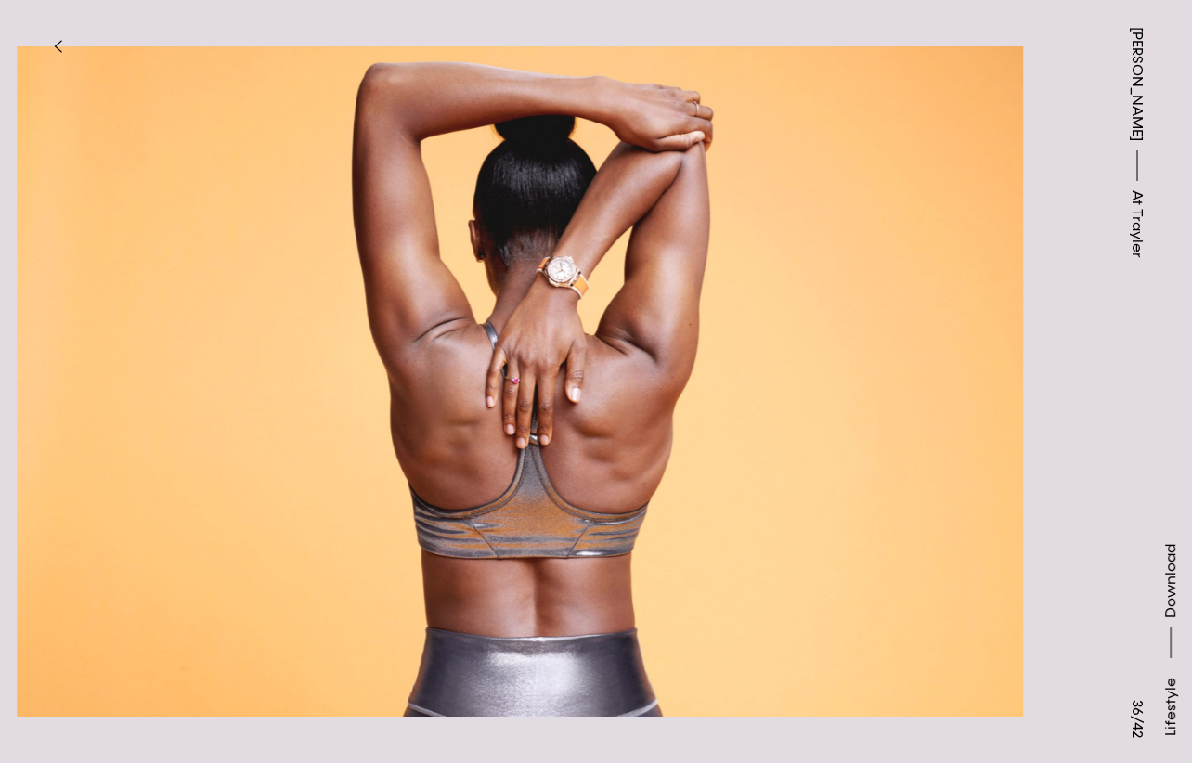
drag, startPoint x: 884, startPoint y: 552, endPoint x: 339, endPoint y: 552, distance: 545.7
click at [339, 552] on img at bounding box center [520, 381] width 1006 height 709
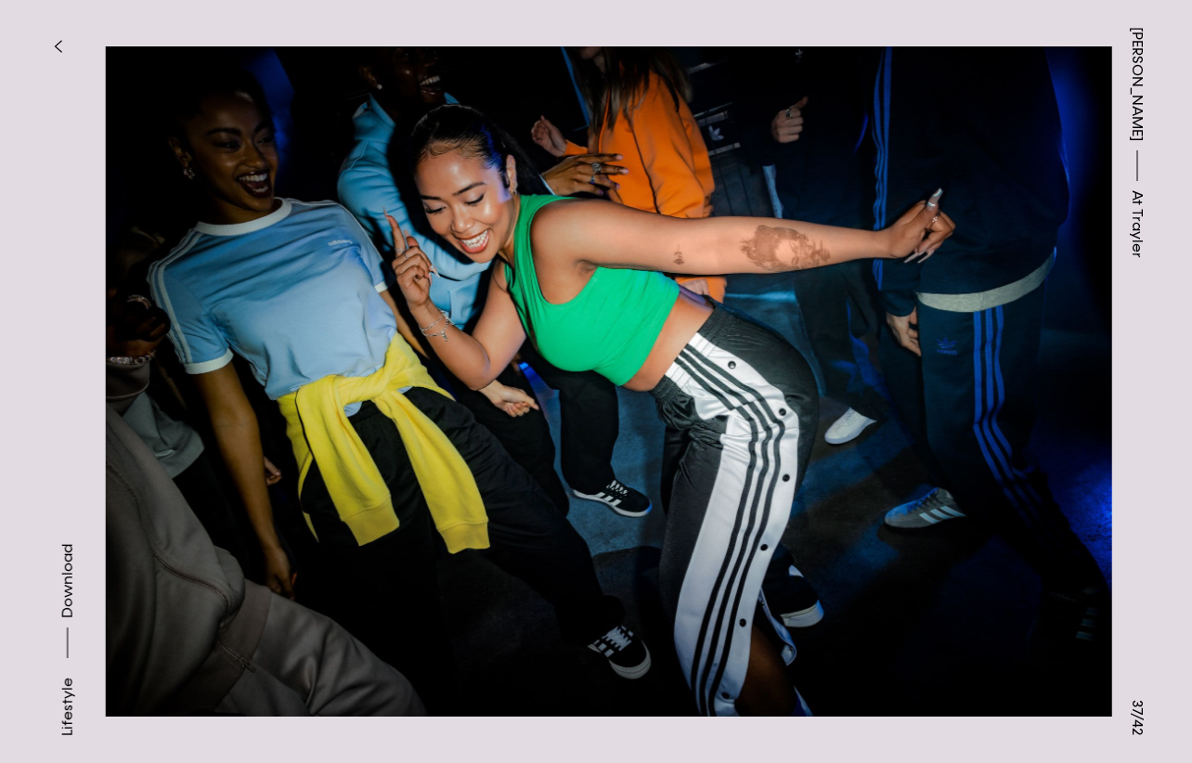
drag, startPoint x: 913, startPoint y: 546, endPoint x: 326, endPoint y: 535, distance: 587.5
click at [326, 535] on img at bounding box center [609, 381] width 1006 height 709
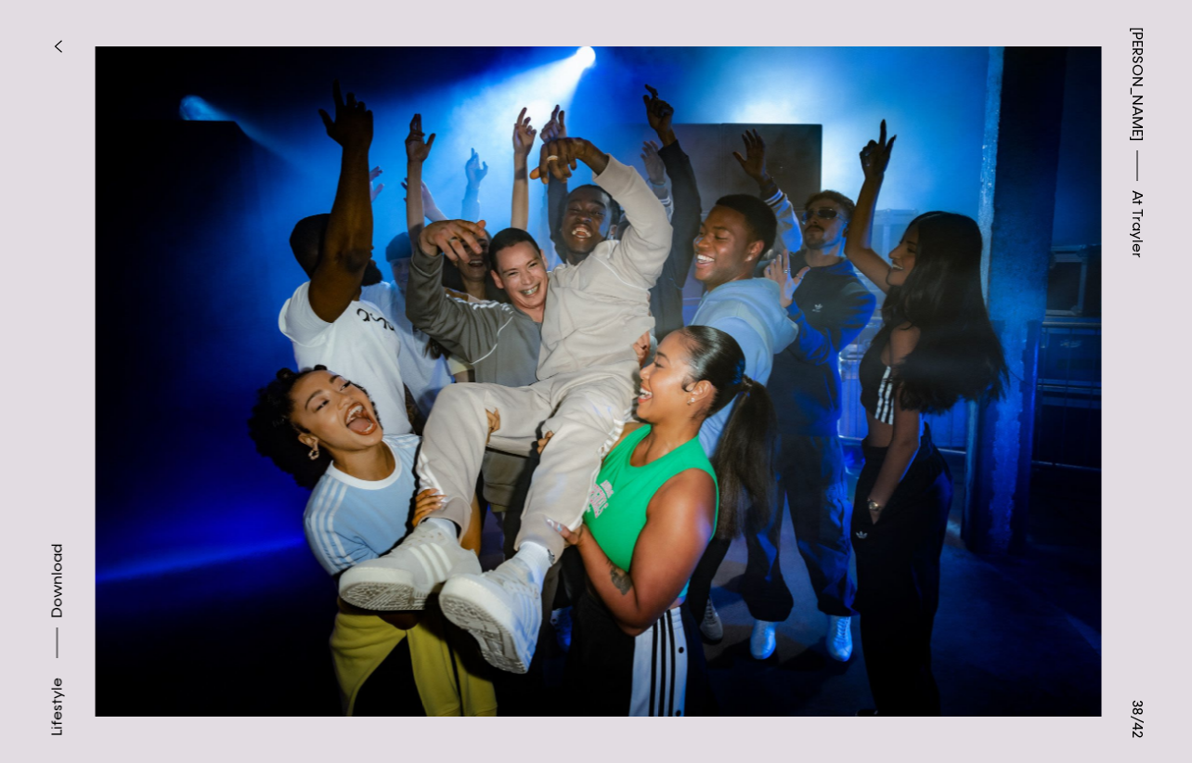
drag, startPoint x: 691, startPoint y: 535, endPoint x: 206, endPoint y: 540, distance: 485.4
click at [206, 540] on img at bounding box center [599, 381] width 1006 height 709
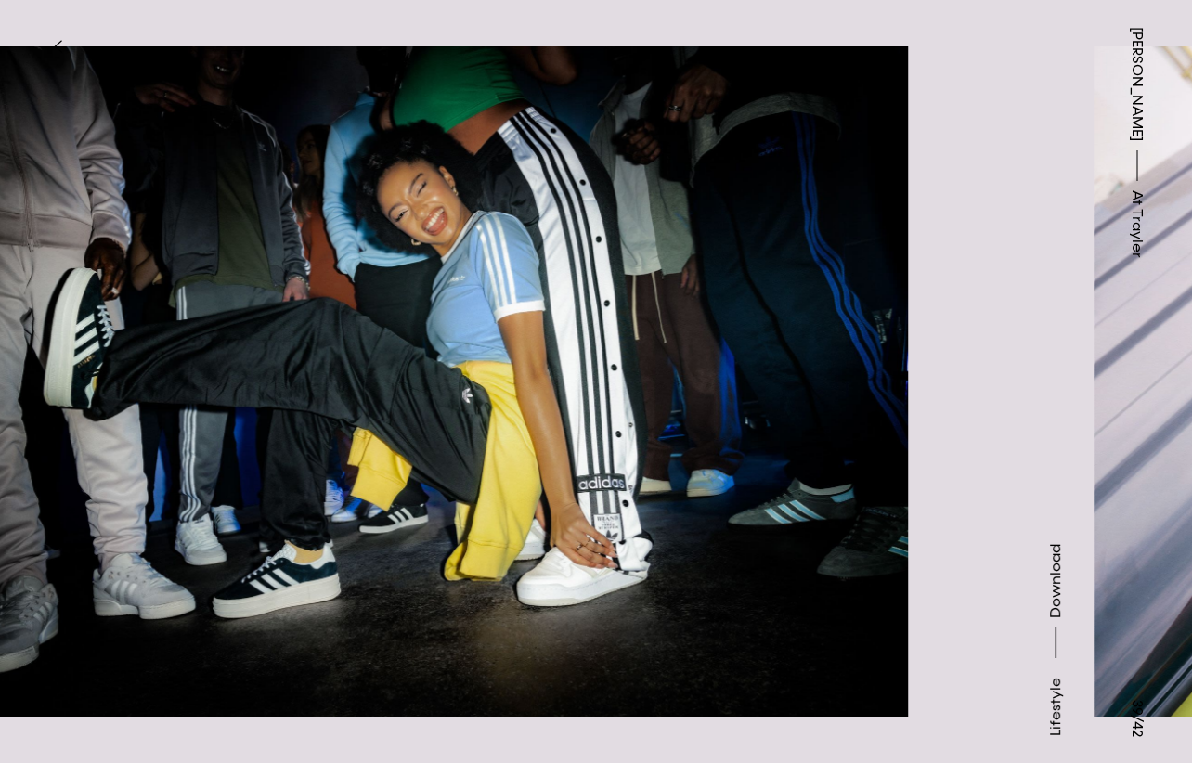
drag
click at [193, 558] on img at bounding box center [405, 381] width 1006 height 709
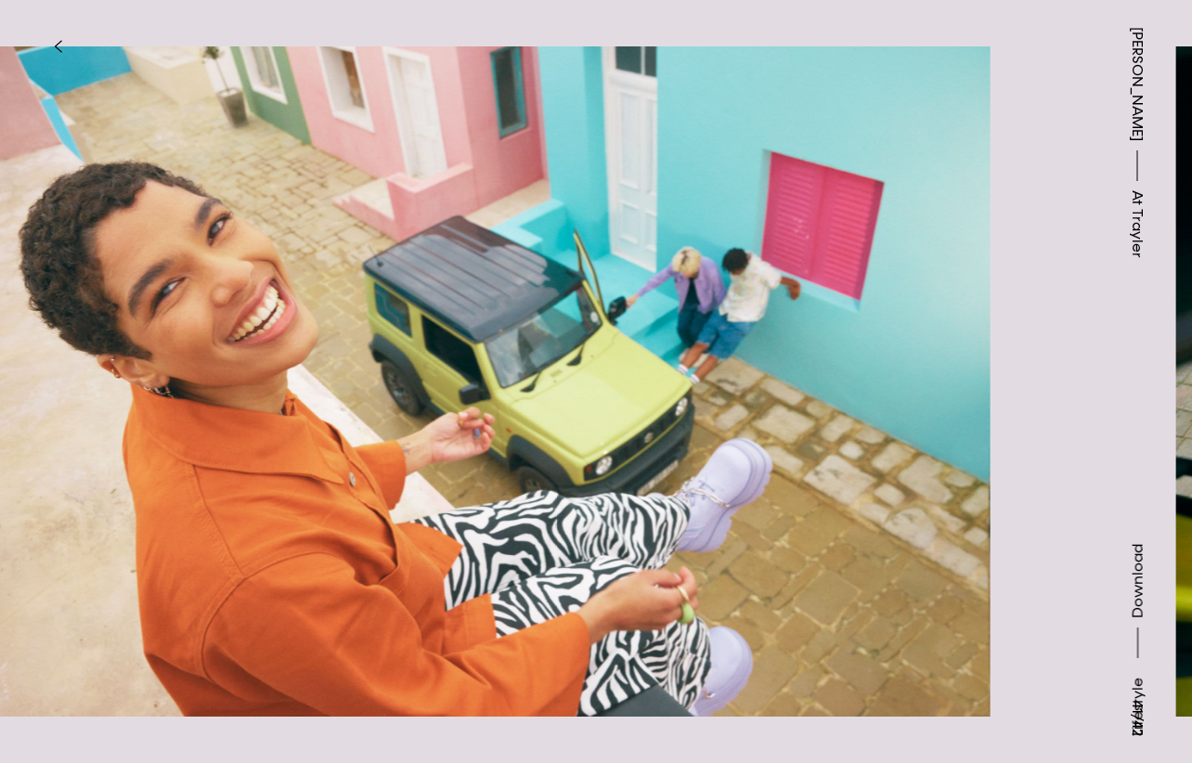
click at [447, 513] on img at bounding box center [487, 381] width 1006 height 709
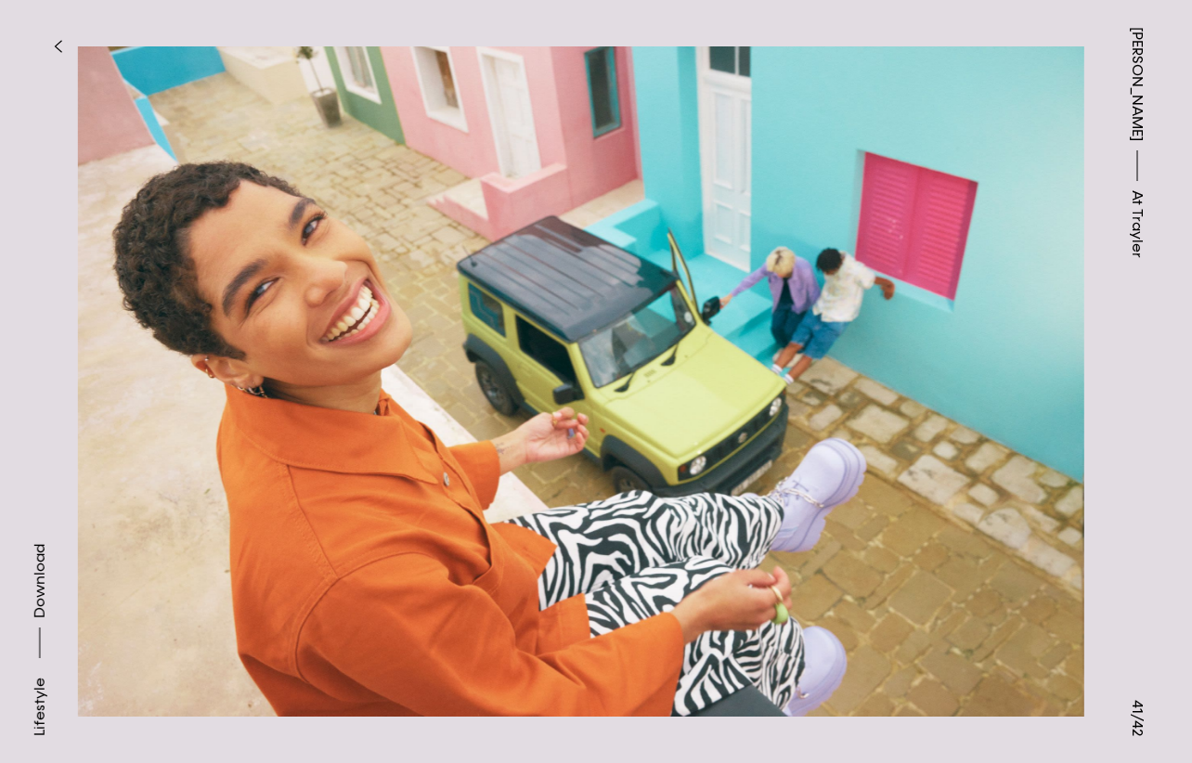
click at [1002, 468] on img at bounding box center [581, 381] width 1006 height 709
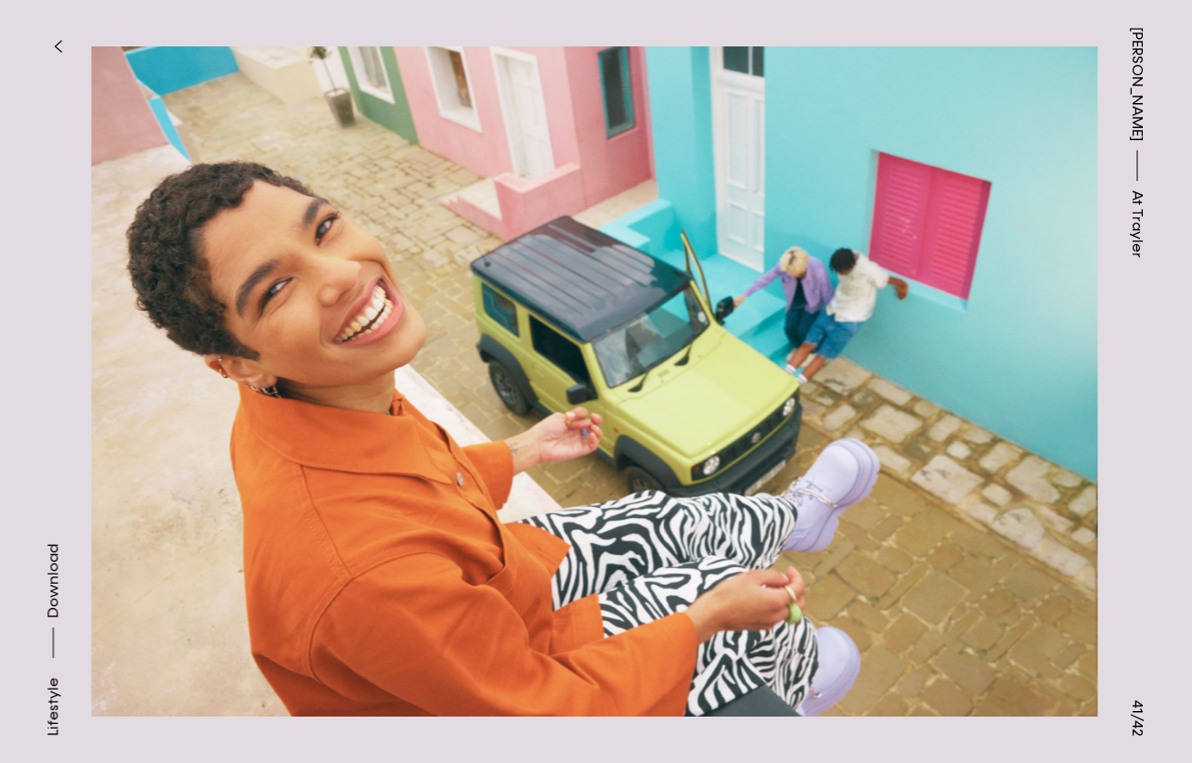
click at [367, 483] on img at bounding box center [594, 381] width 1006 height 709
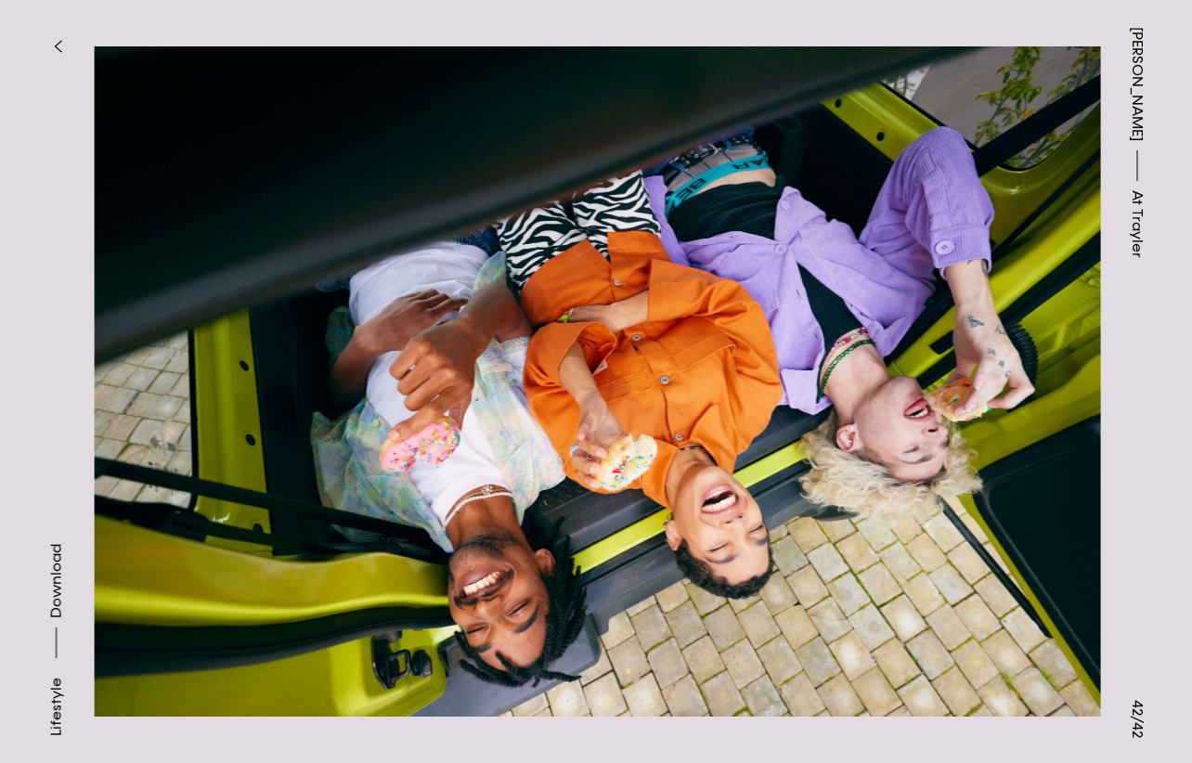
click at [294, 450] on img at bounding box center [598, 381] width 1006 height 709
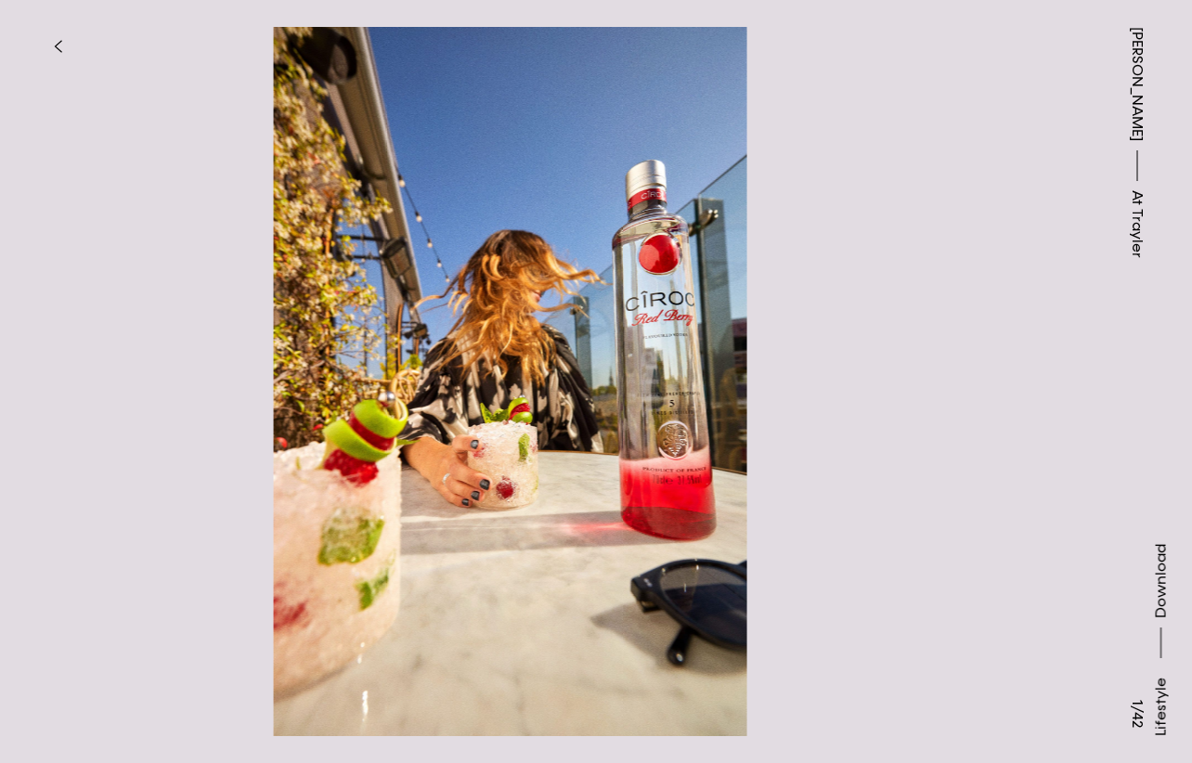
click at [343, 439] on img at bounding box center [510, 381] width 1006 height 709
